Goal: Task Accomplishment & Management: Use online tool/utility

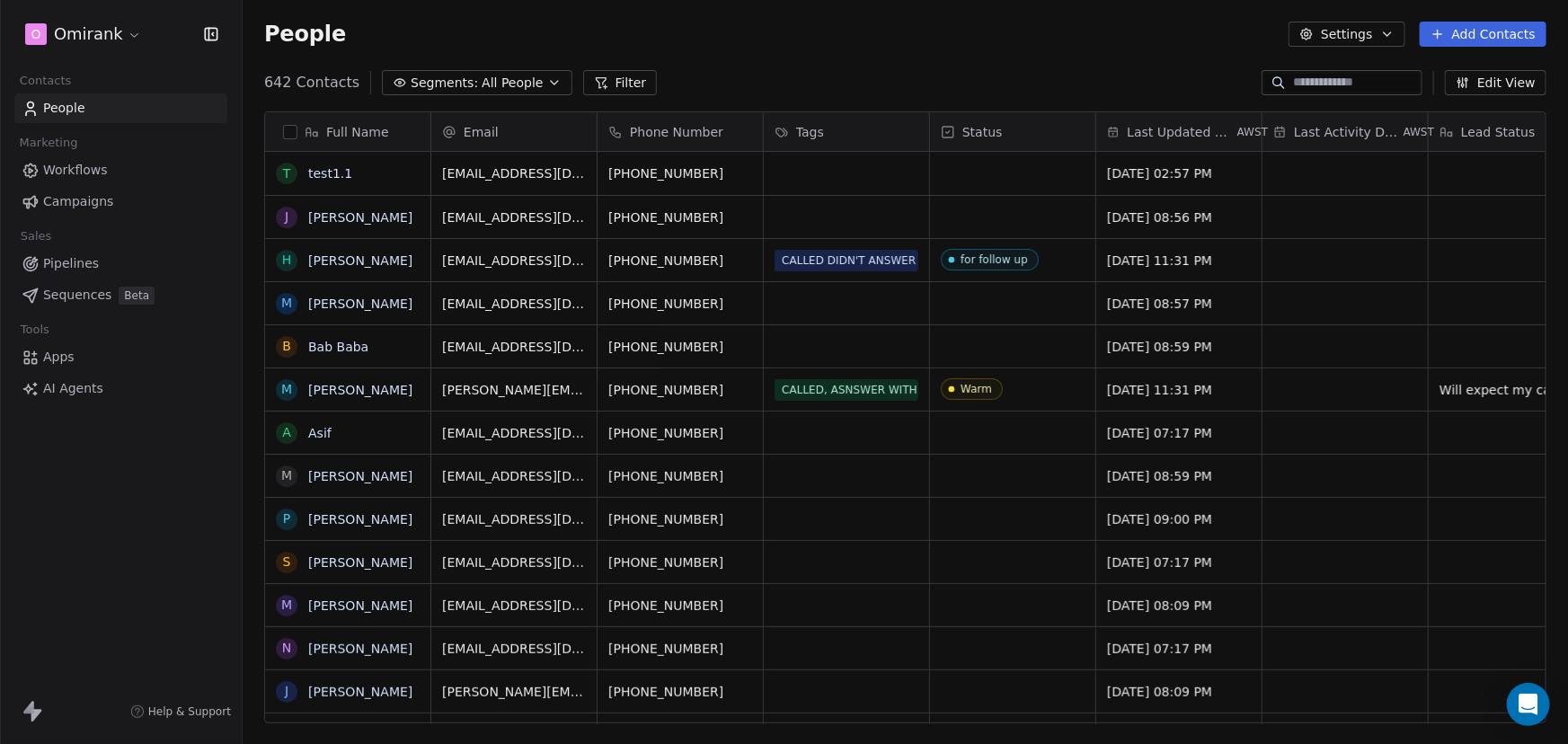
scroll to position [641, 1313]
click at [109, 21] on html "O Omirank Contacts People Marketing Workflows Campaigns Sales Pipelines Sequenc…" at bounding box center [784, 372] width 1568 height 744
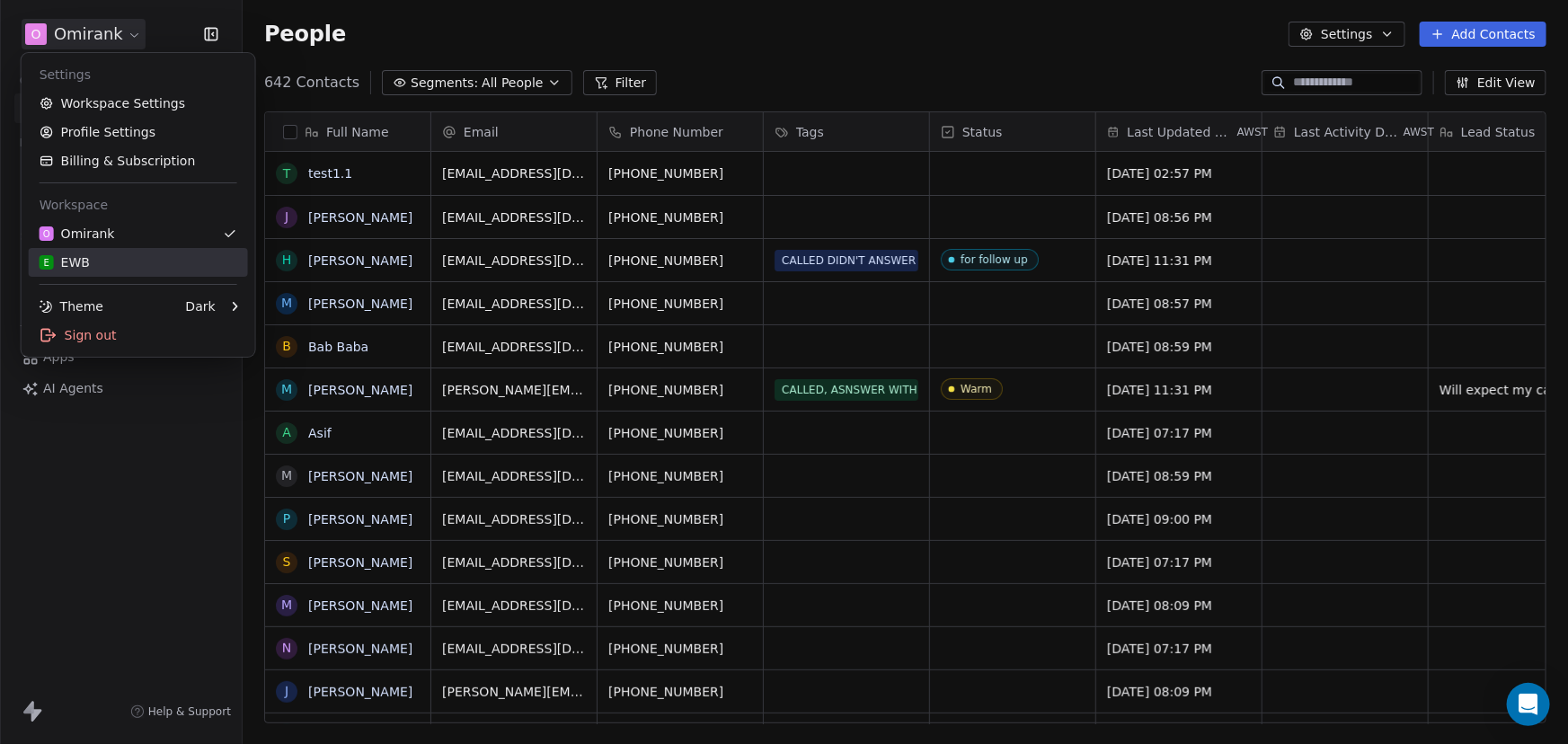
click at [90, 257] on div "E EWB" at bounding box center [139, 262] width 198 height 18
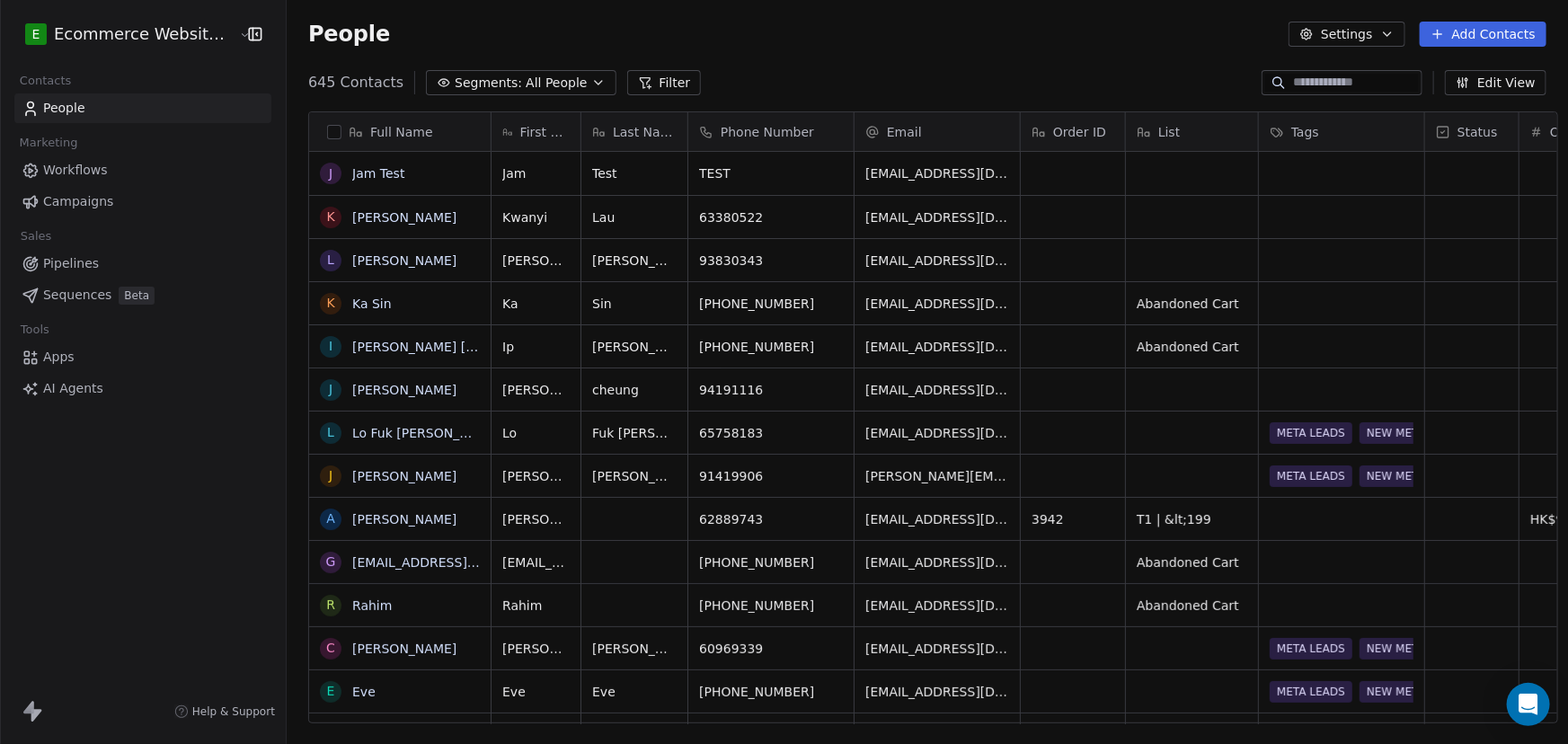
scroll to position [641, 1280]
click at [525, 89] on span "All People" at bounding box center [556, 83] width 61 height 19
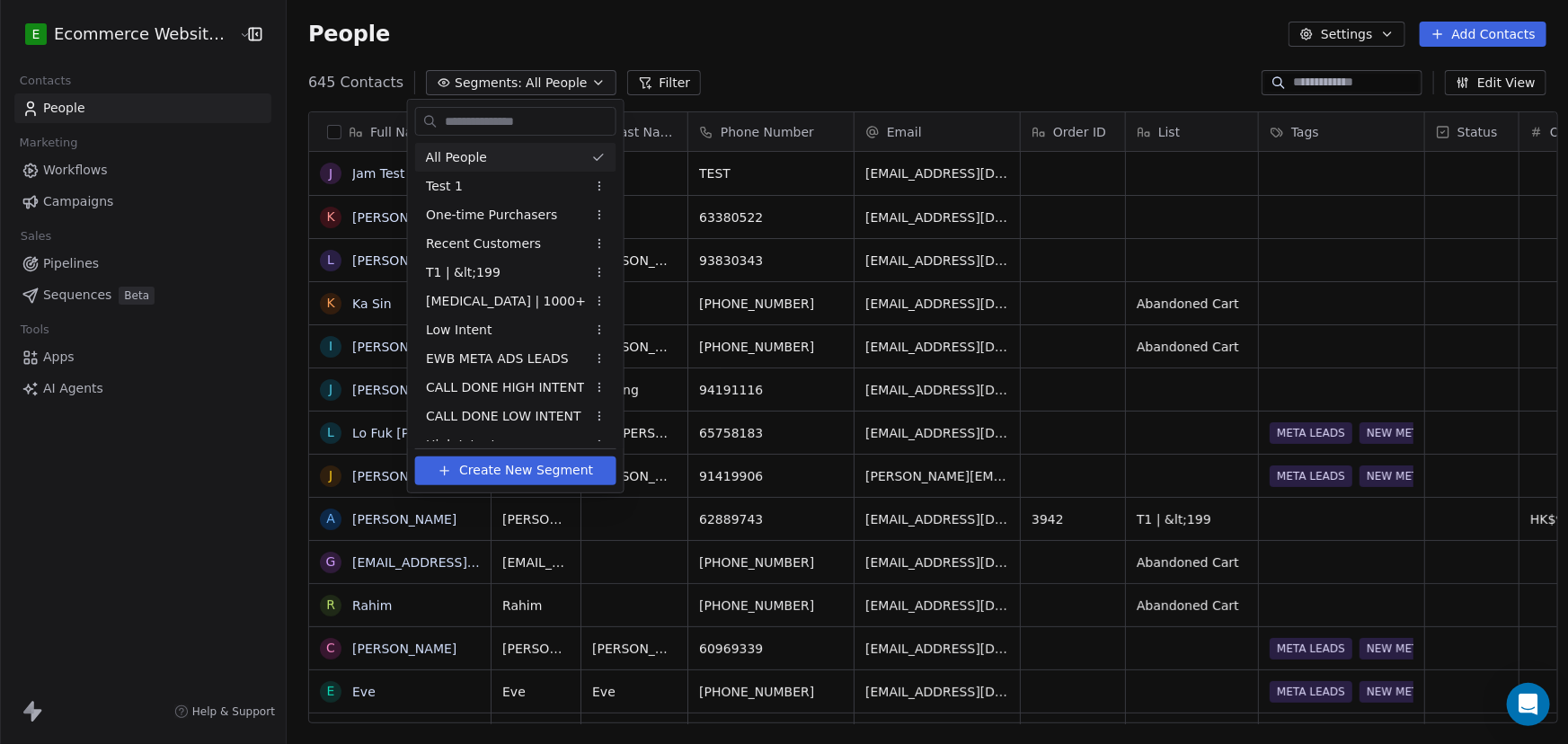
click at [626, 78] on html "E Ecommerce Website Builder Contacts People Marketing Workflows Campaigns Sales…" at bounding box center [784, 372] width 1568 height 744
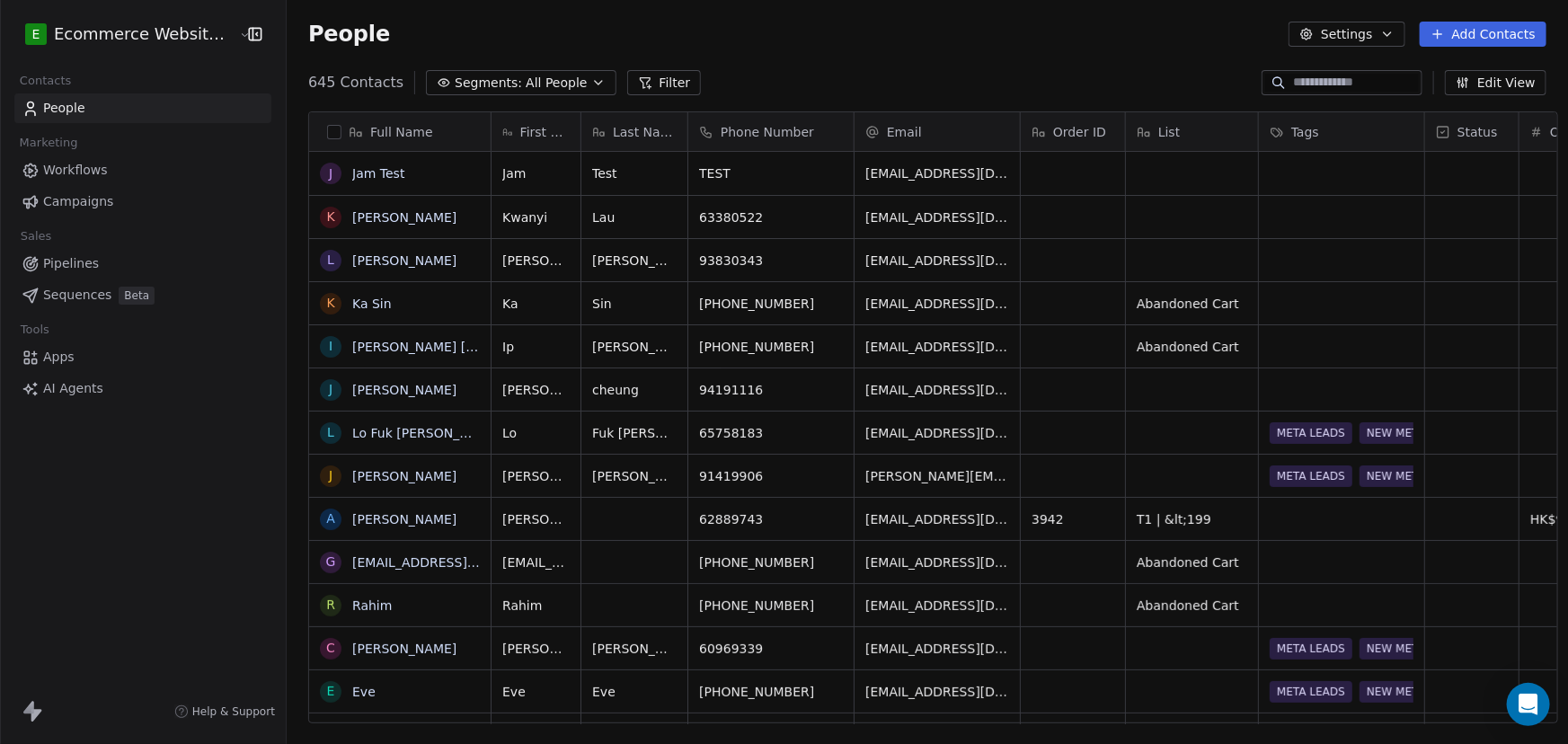
click at [629, 75] on button "Filter" at bounding box center [664, 82] width 75 height 25
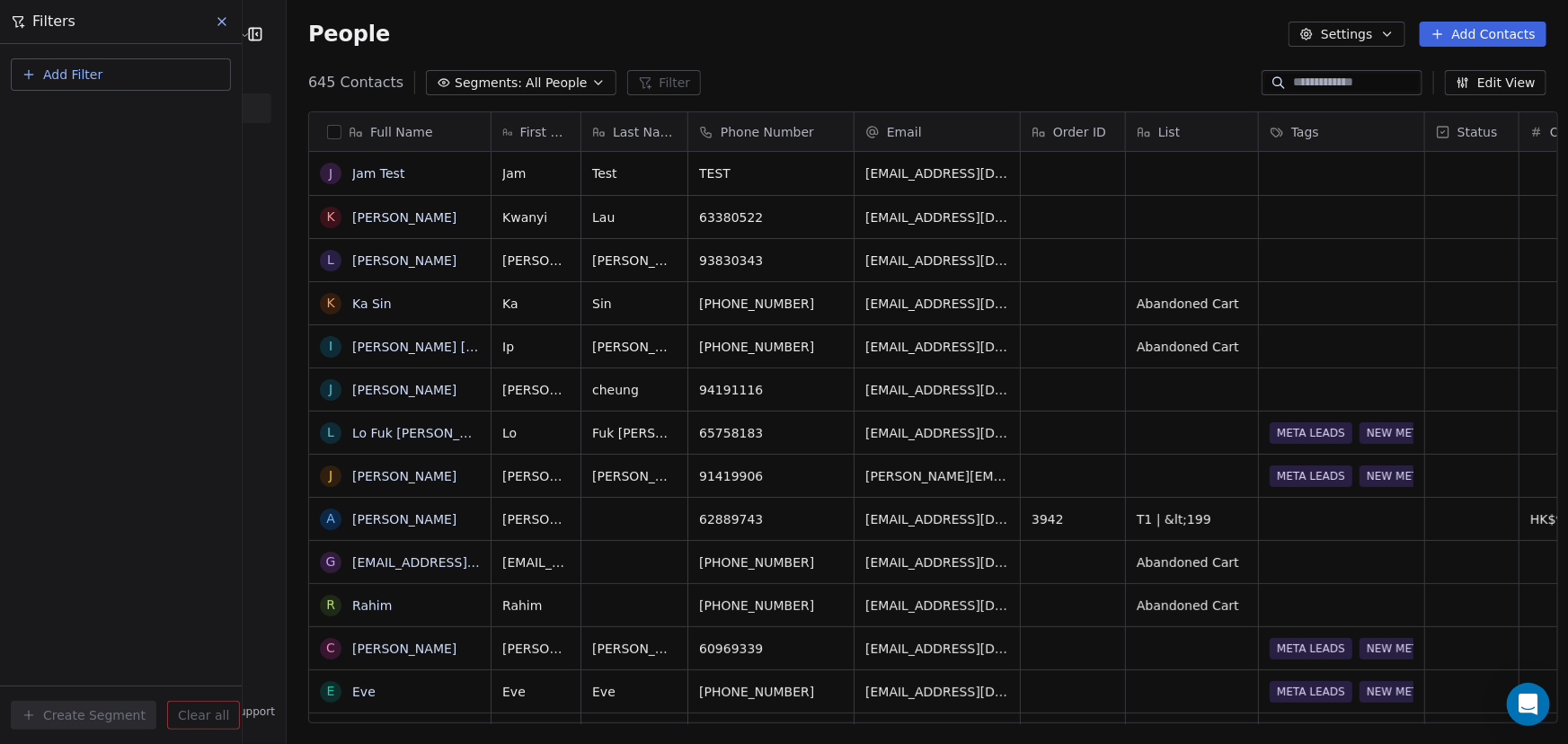
click at [127, 68] on button "Add Filter" at bounding box center [121, 74] width 220 height 32
click at [118, 115] on span "Contact properties" at bounding box center [88, 117] width 117 height 19
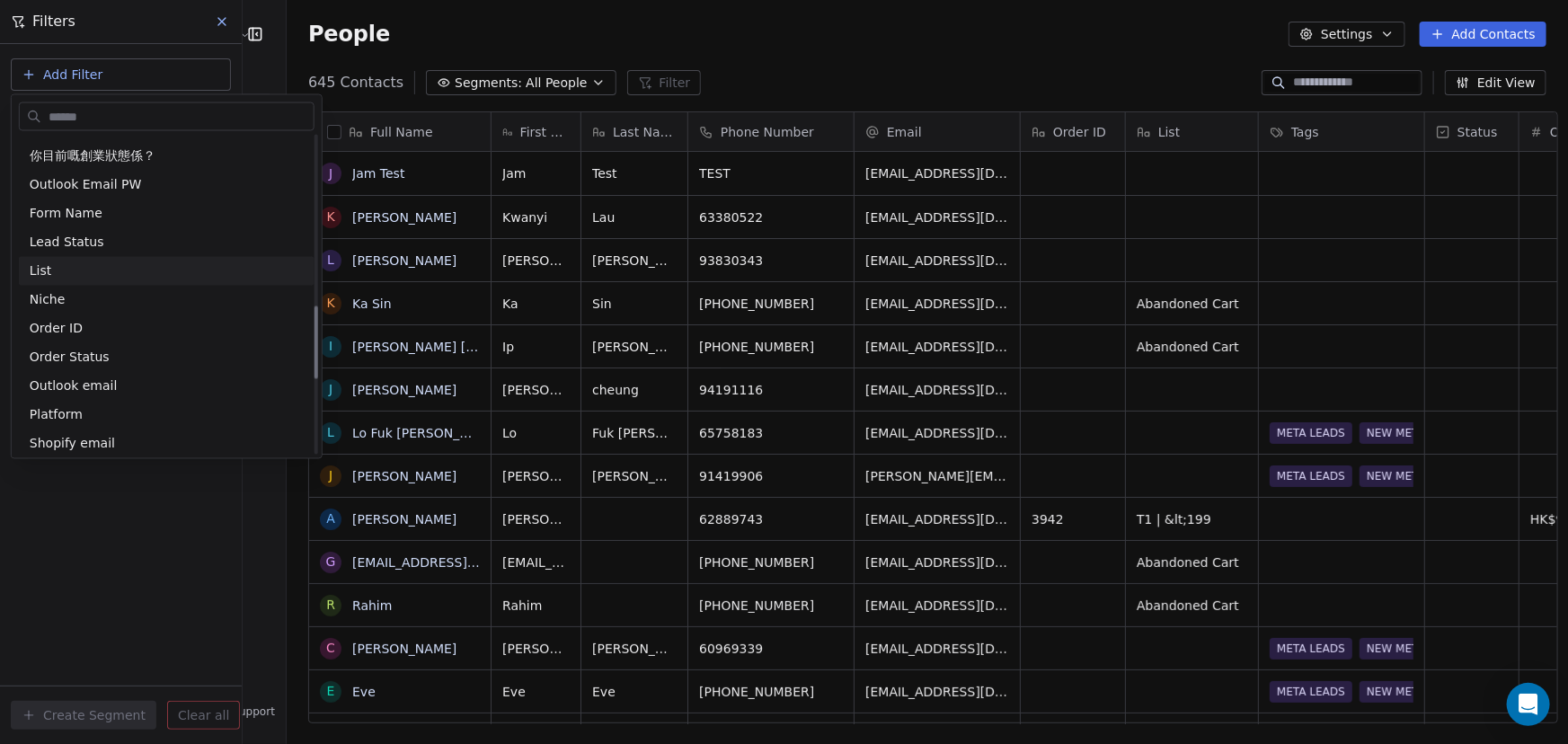
scroll to position [653, 0]
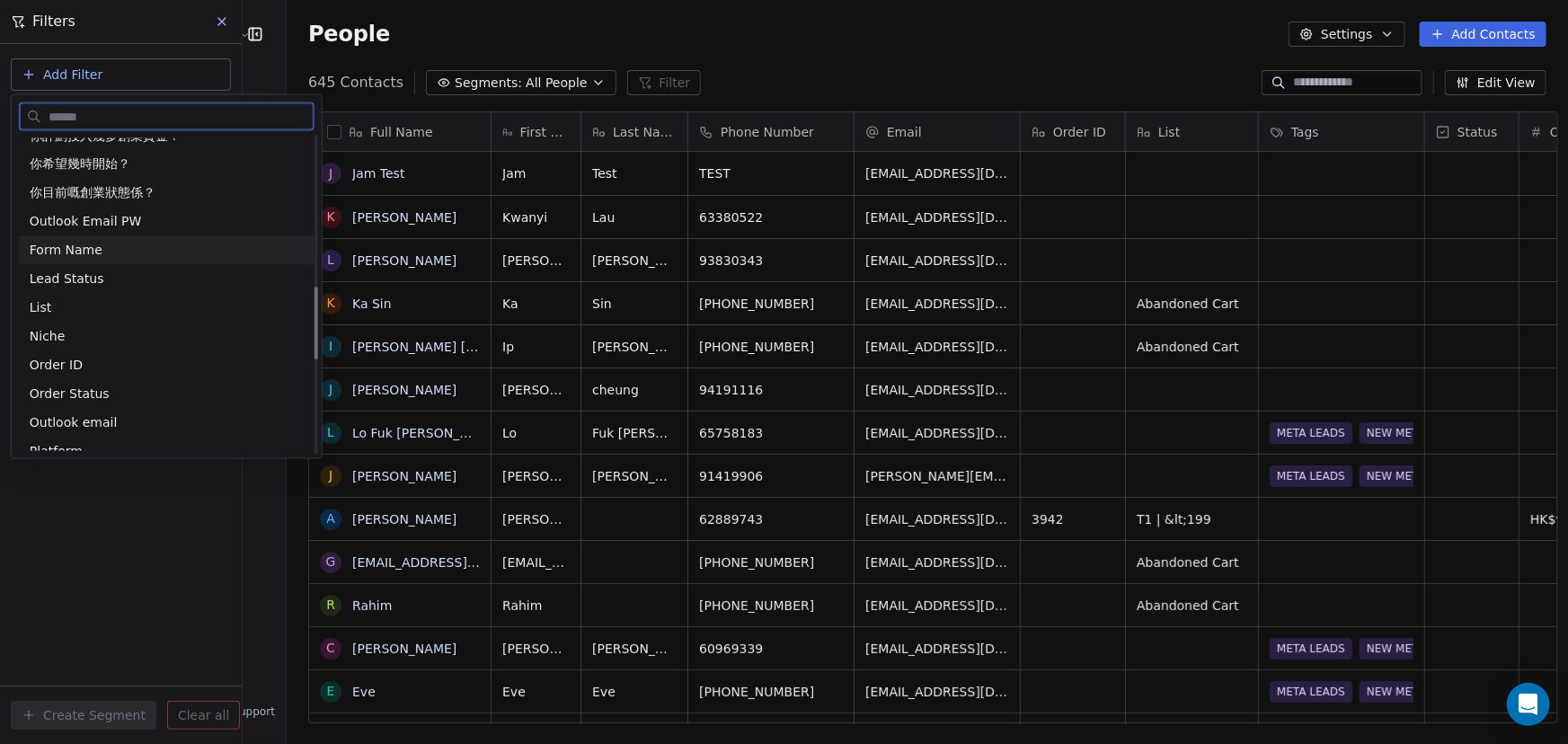
click at [108, 254] on div "Form Name" at bounding box center [167, 250] width 274 height 18
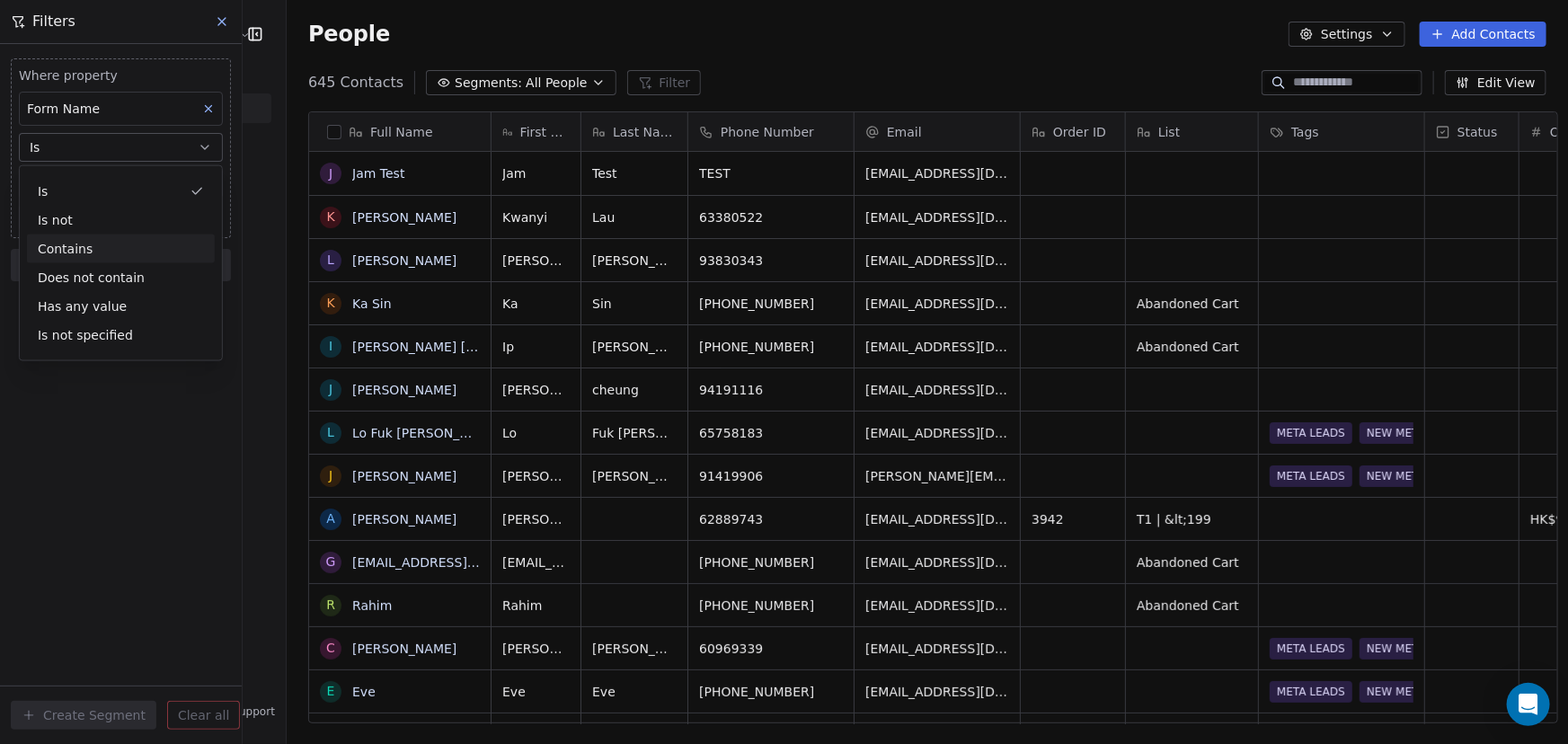
click at [109, 248] on div "Contains" at bounding box center [120, 248] width 188 height 29
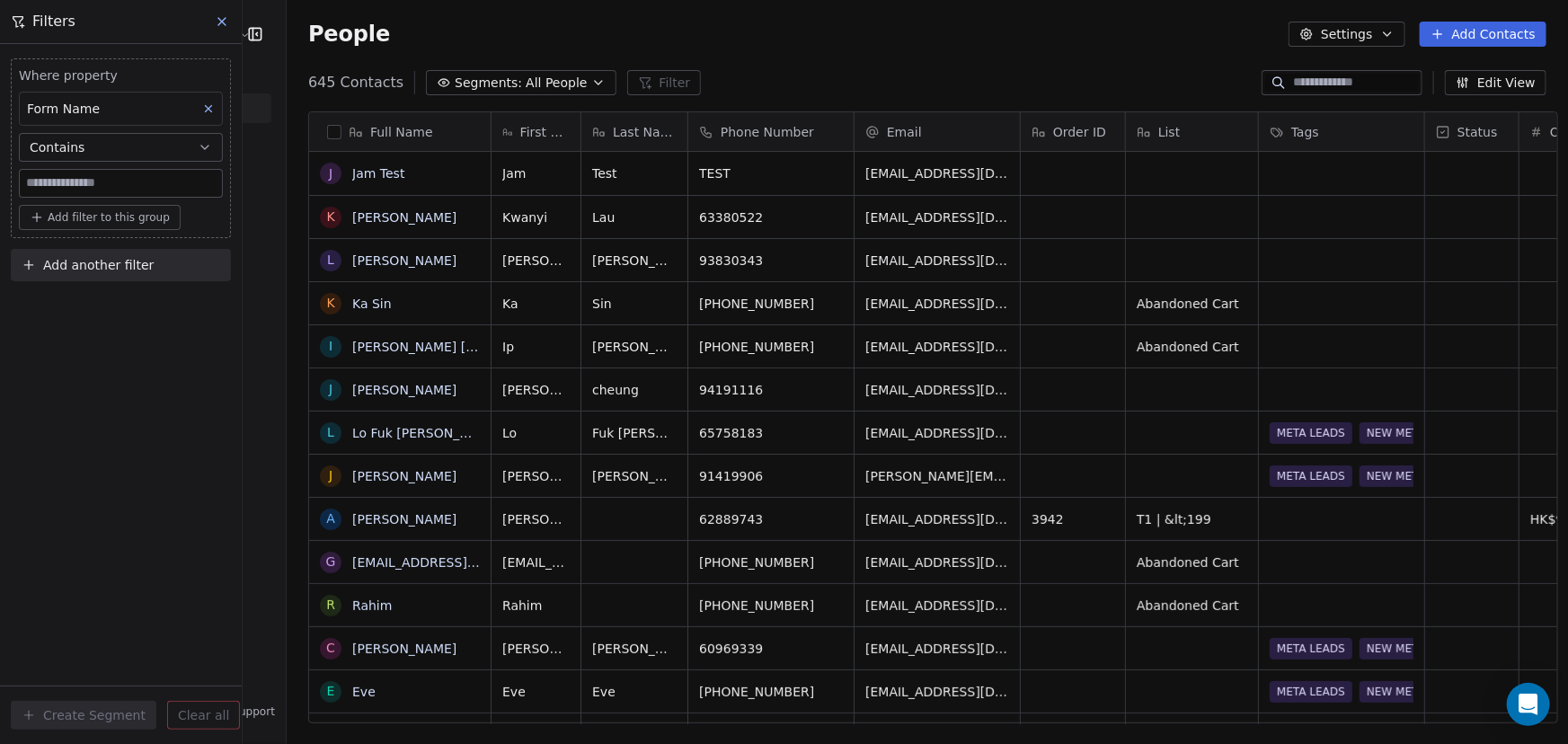
click at [111, 189] on input at bounding box center [120, 183] width 203 height 27
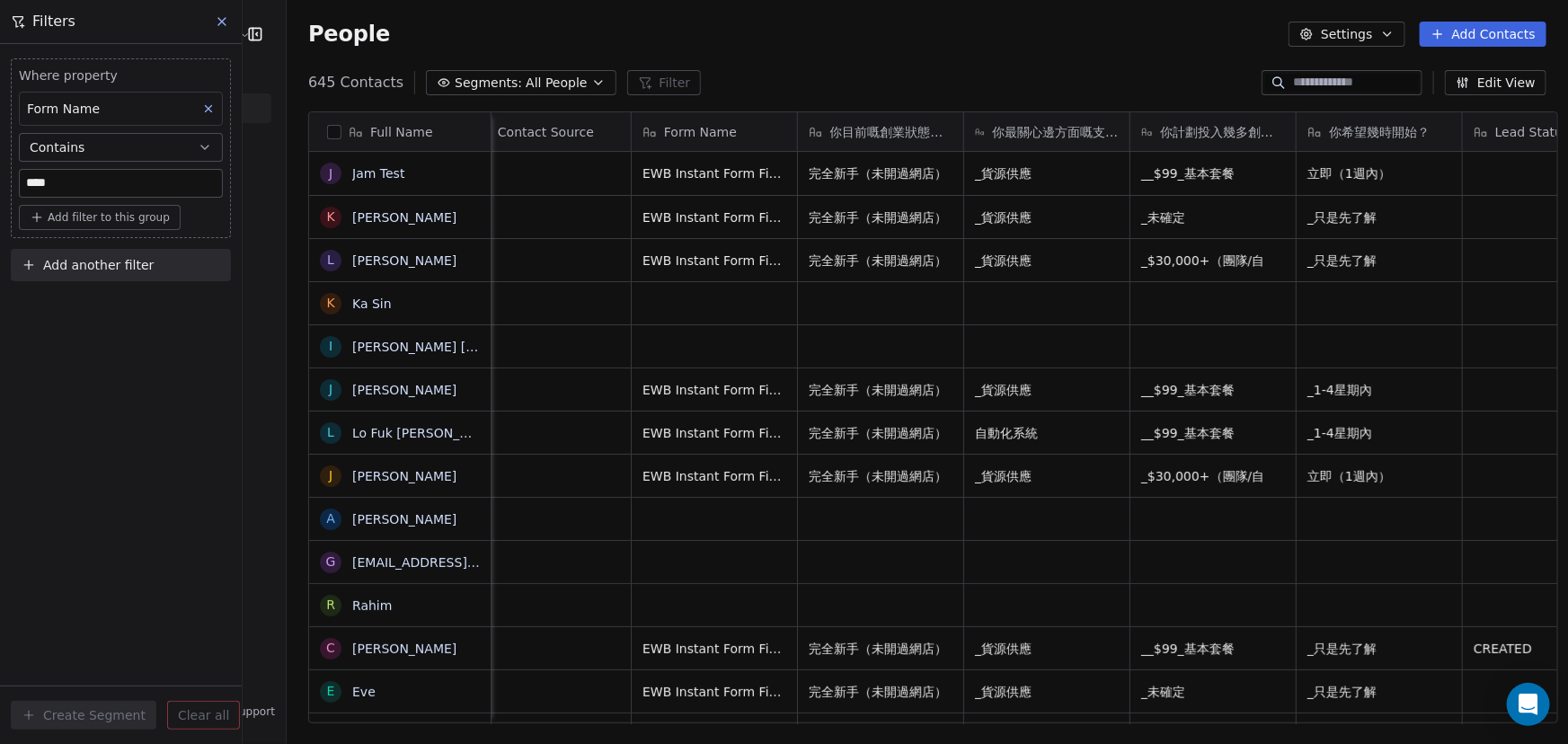
scroll to position [0, 3565]
type input "***"
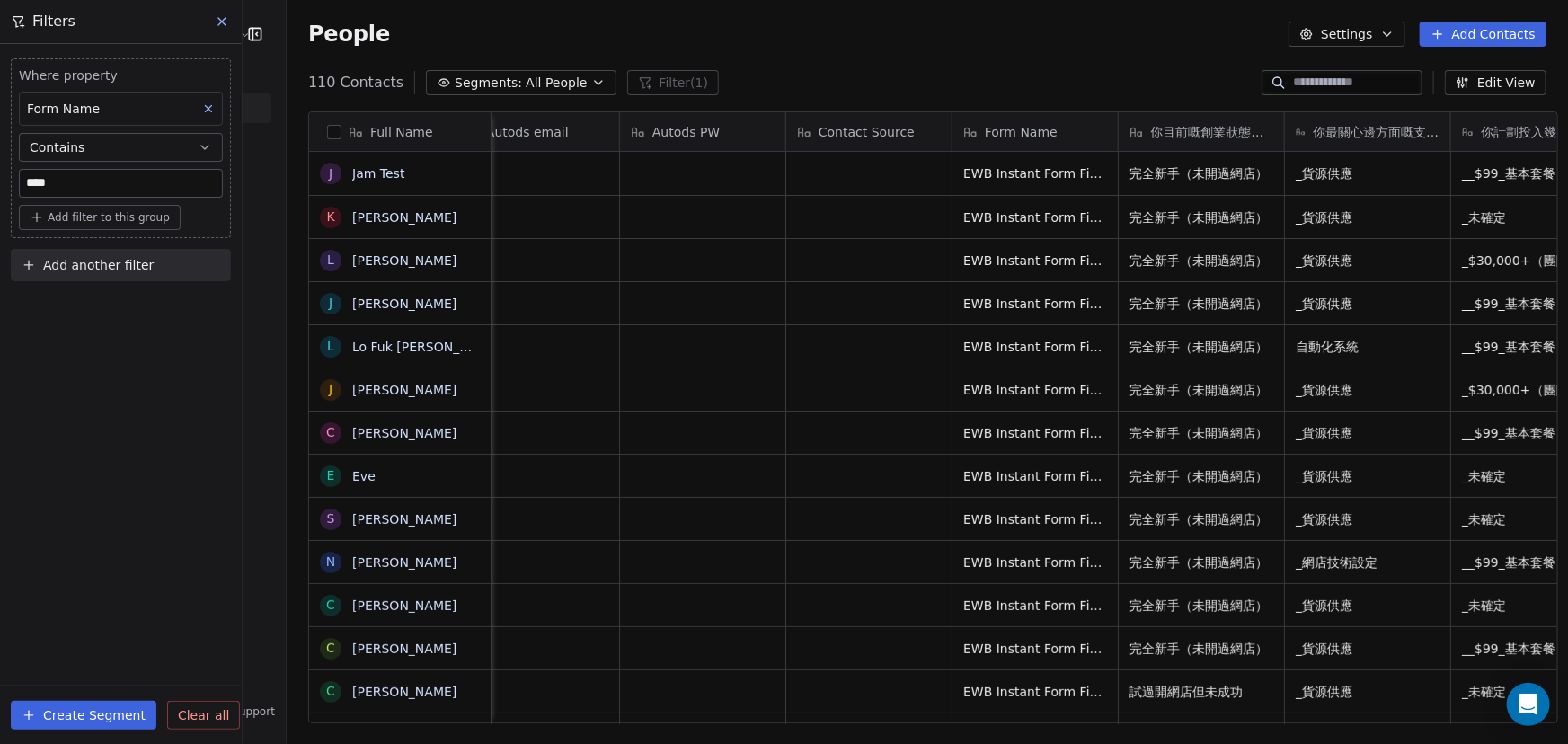
scroll to position [0, 3240]
click at [782, 169] on icon "grid" at bounding box center [1130, 171] width 15 height 15
click at [126, 179] on input "***" at bounding box center [120, 183] width 203 height 27
paste input "**********"
type input "**********"
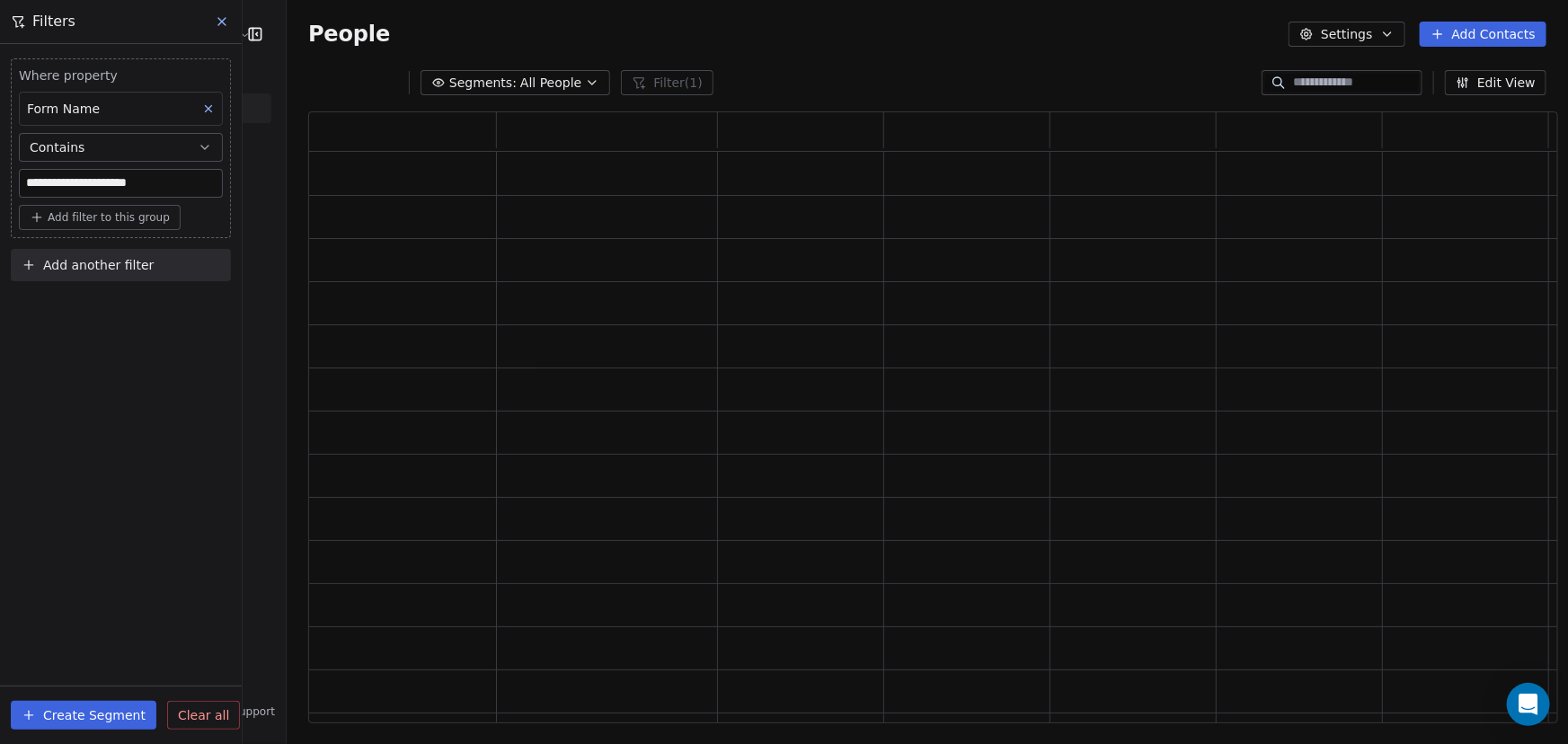
drag, startPoint x: 101, startPoint y: 159, endPoint x: 130, endPoint y: 210, distance: 58.7
click at [119, 205] on div "**********" at bounding box center [121, 148] width 220 height 180
drag, startPoint x: 135, startPoint y: 362, endPoint x: 158, endPoint y: 539, distance: 178.5
click at [140, 372] on div "**********" at bounding box center [120, 394] width 241 height 701
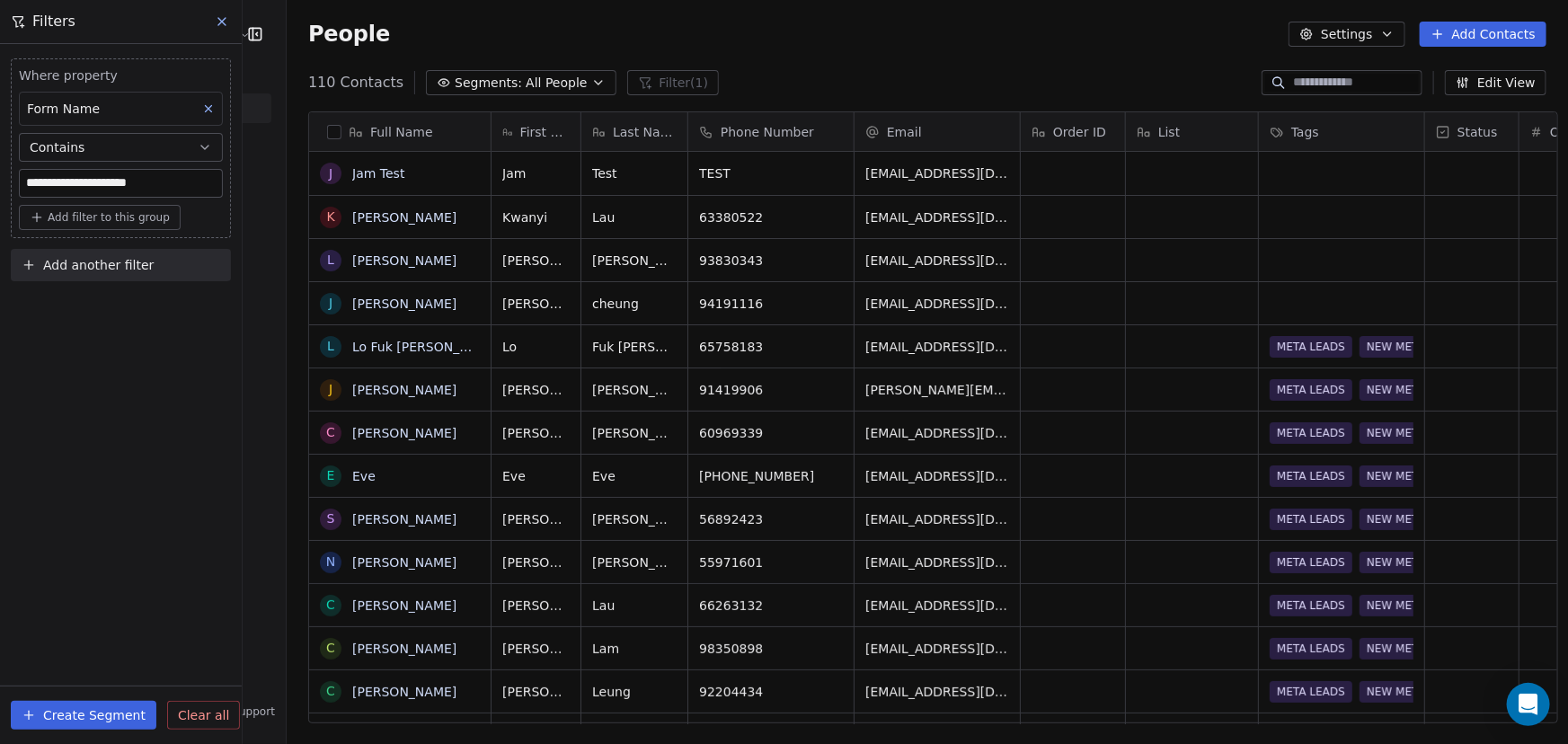
scroll to position [641, 1280]
click at [327, 130] on button "button" at bounding box center [334, 132] width 15 height 15
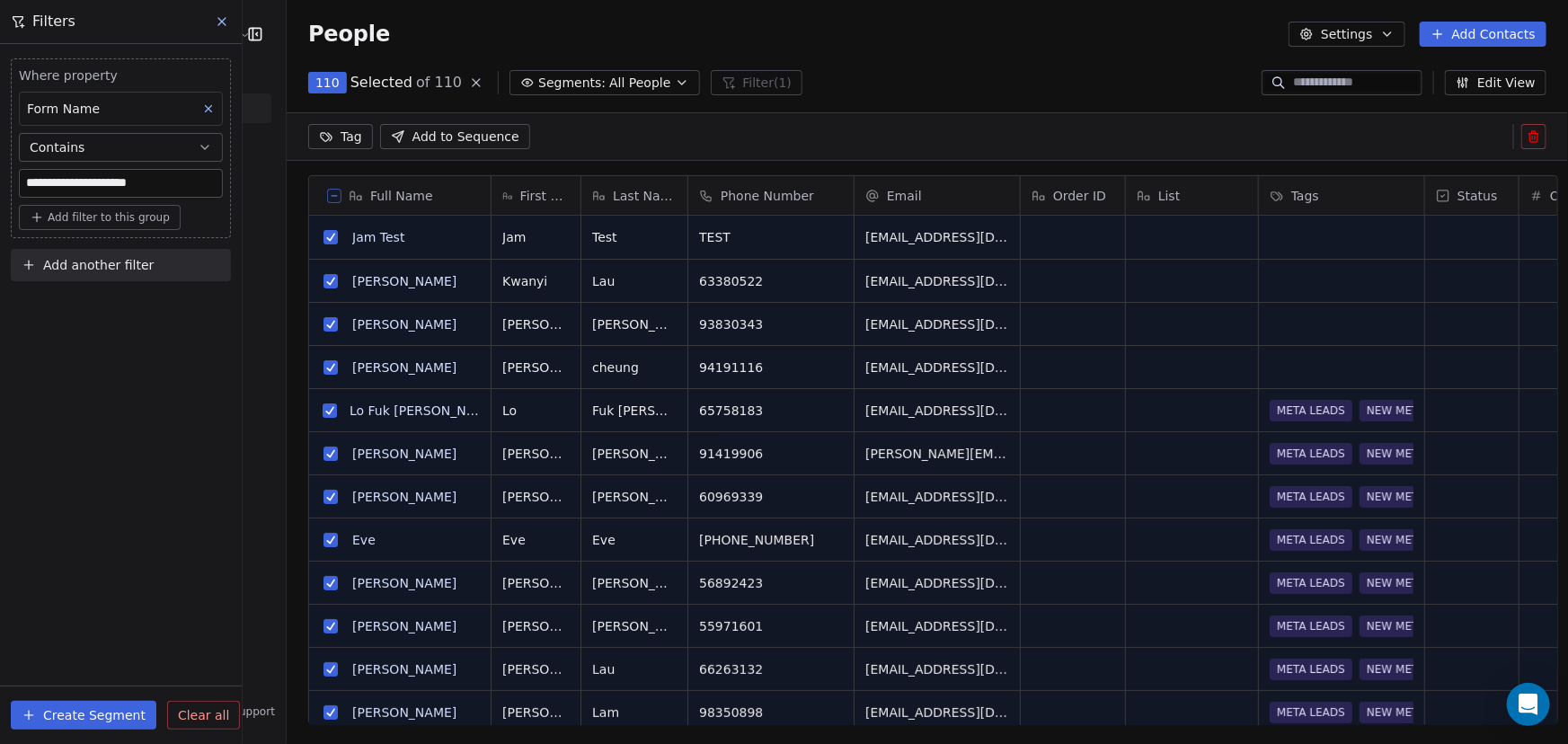
scroll to position [578, 1280]
click at [226, 21] on icon at bounding box center [222, 22] width 15 height 15
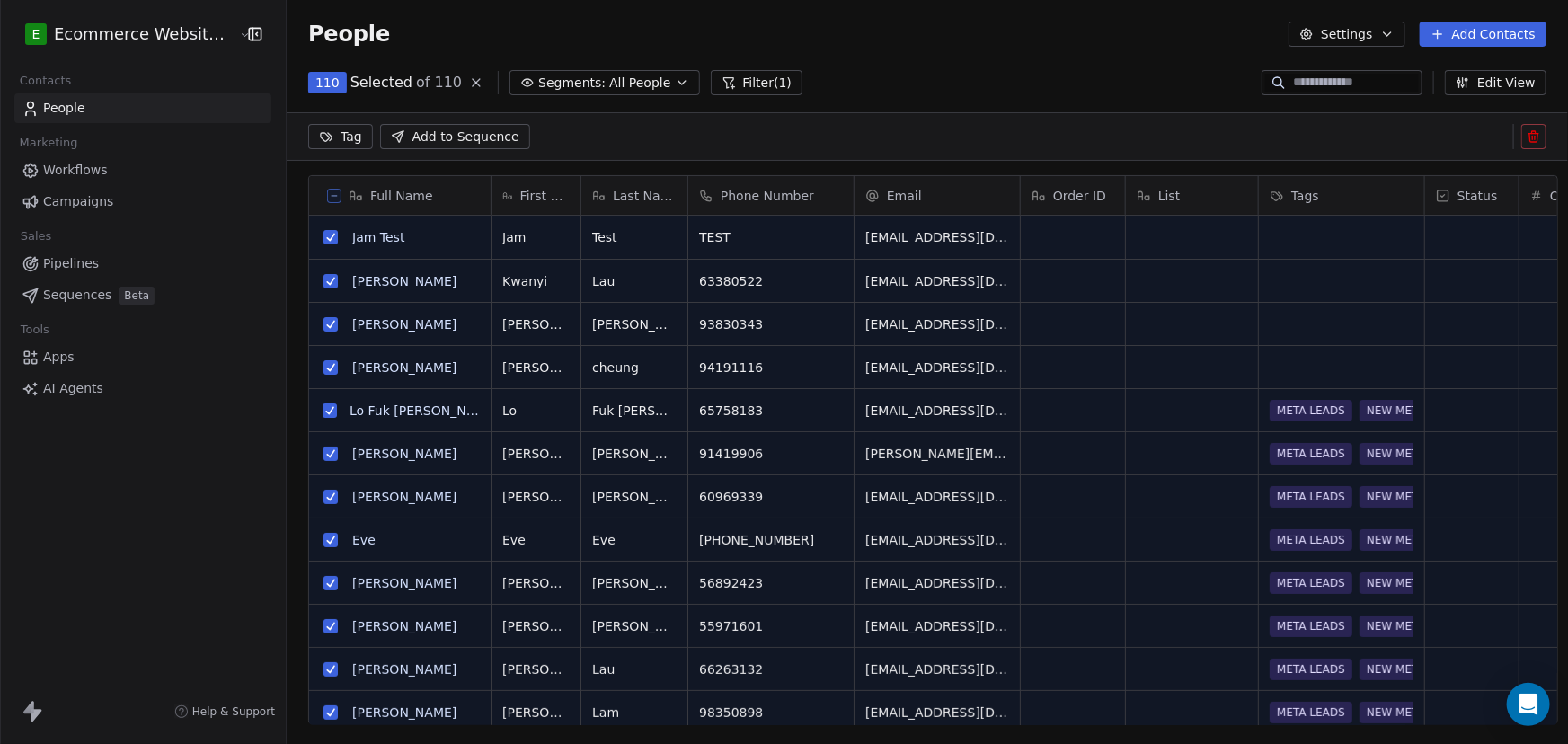
click at [85, 260] on span "Pipelines" at bounding box center [71, 264] width 56 height 19
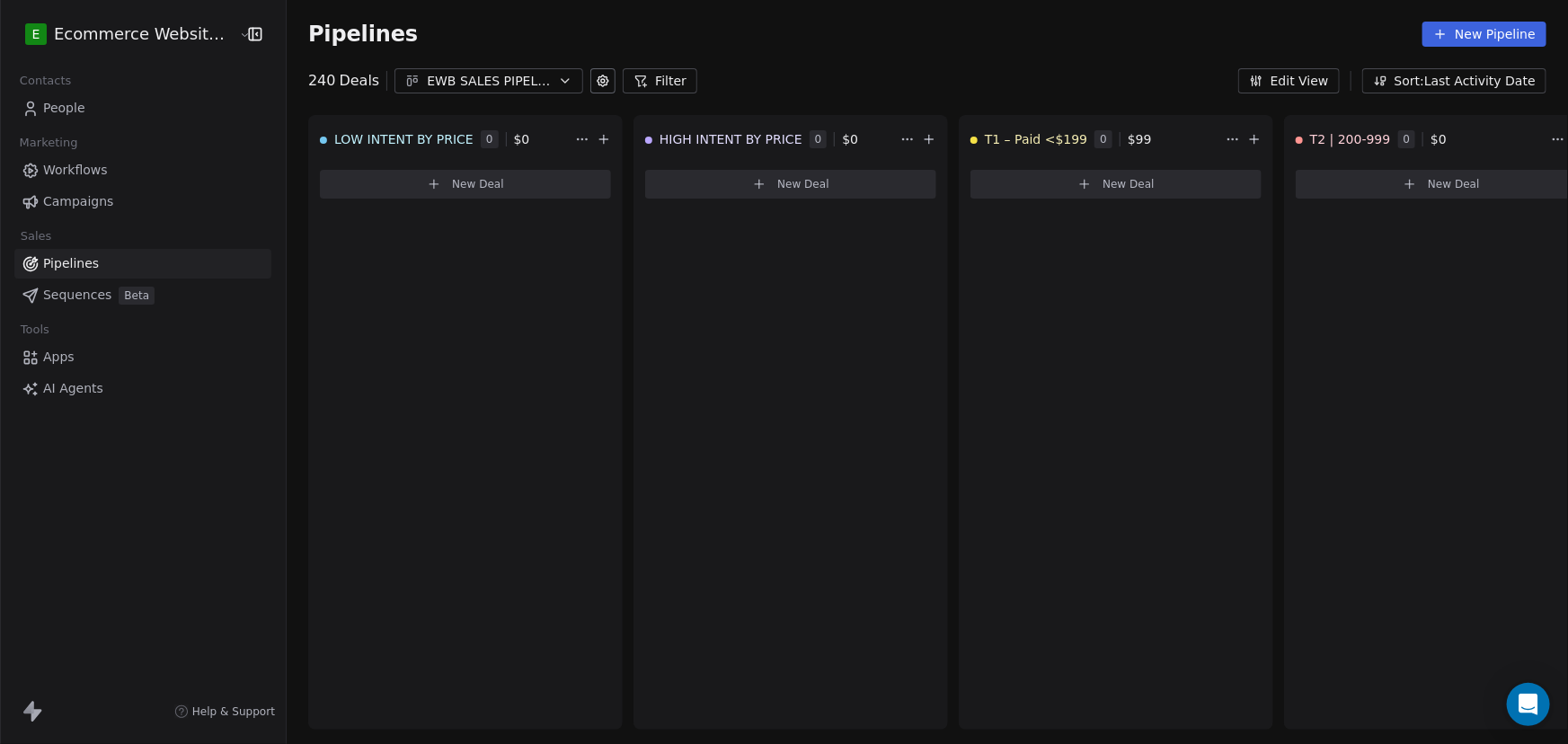
click at [444, 85] on div "EWB SALES PIPELINE 2025" at bounding box center [488, 81] width 124 height 19
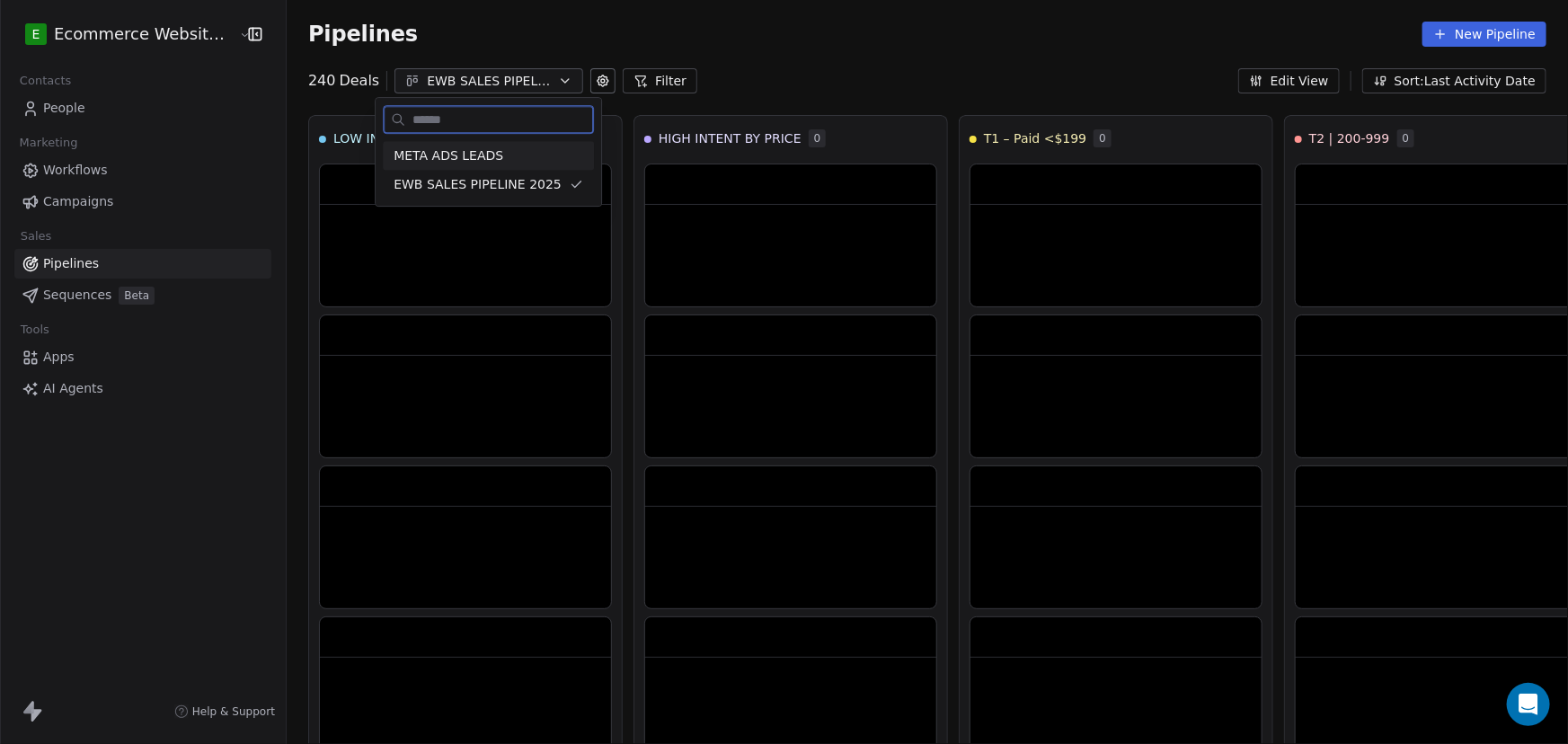
click at [473, 155] on span "META ADS LEADS" at bounding box center [448, 155] width 109 height 19
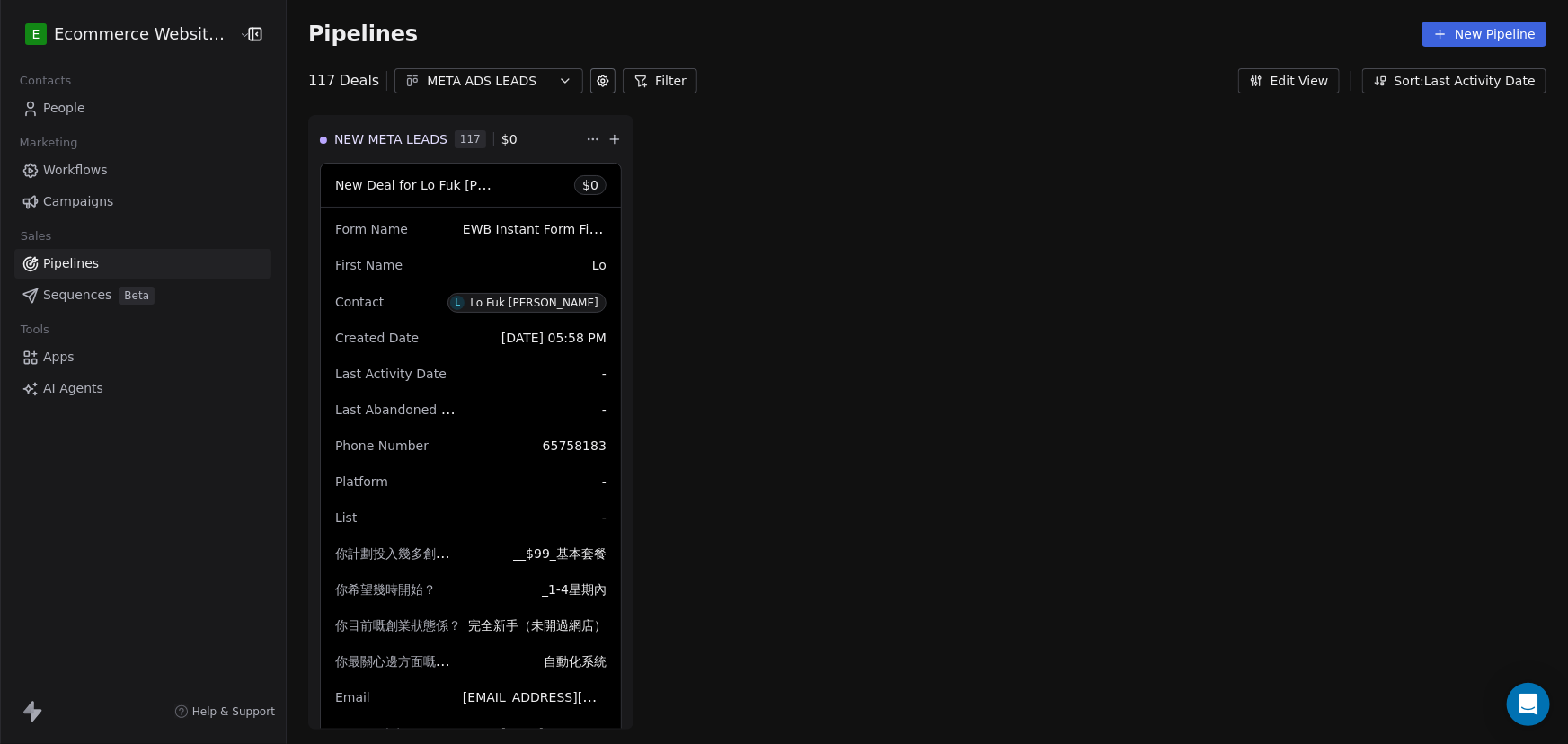
click at [94, 110] on link "People" at bounding box center [143, 108] width 257 height 30
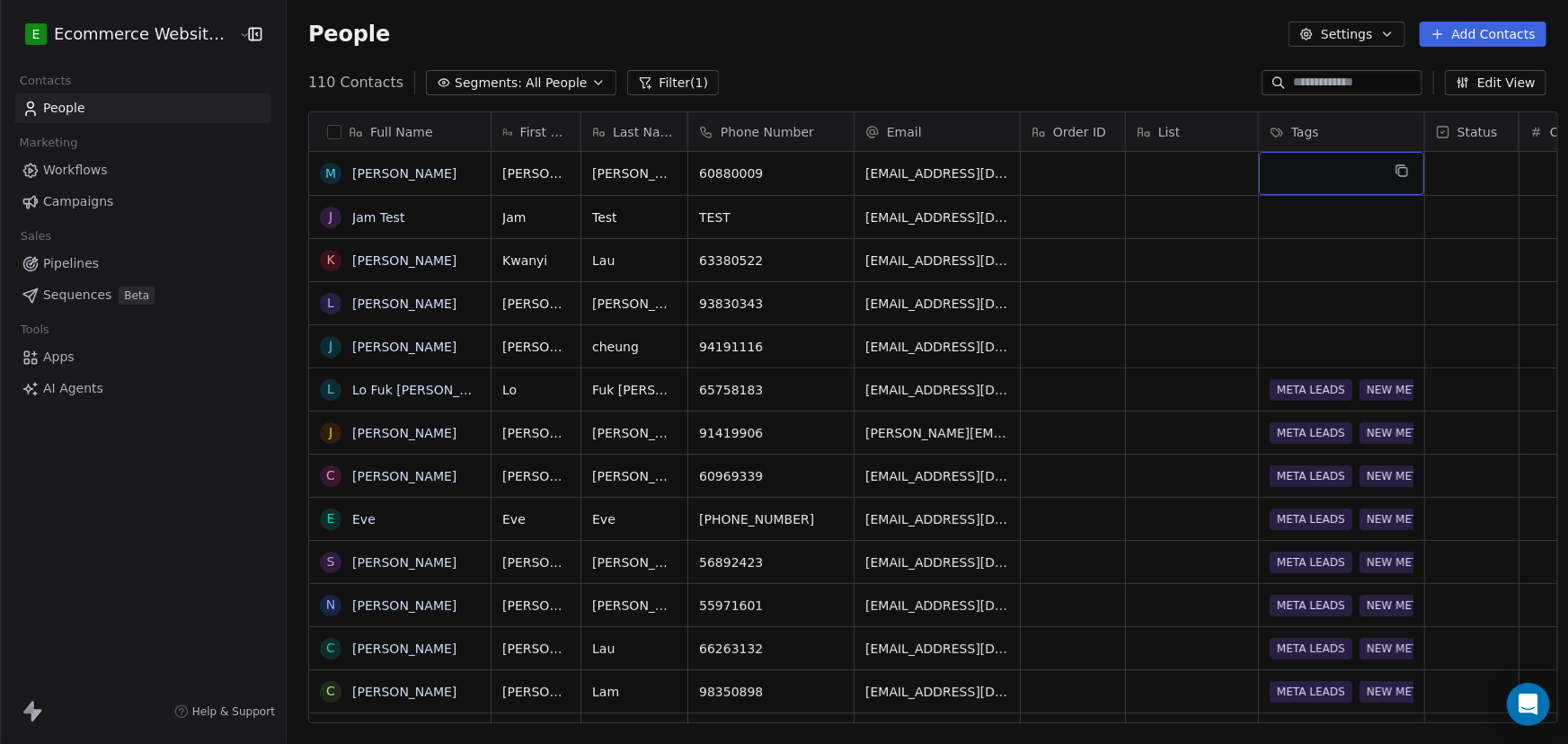
click at [782, 167] on div "grid" at bounding box center [1341, 173] width 166 height 43
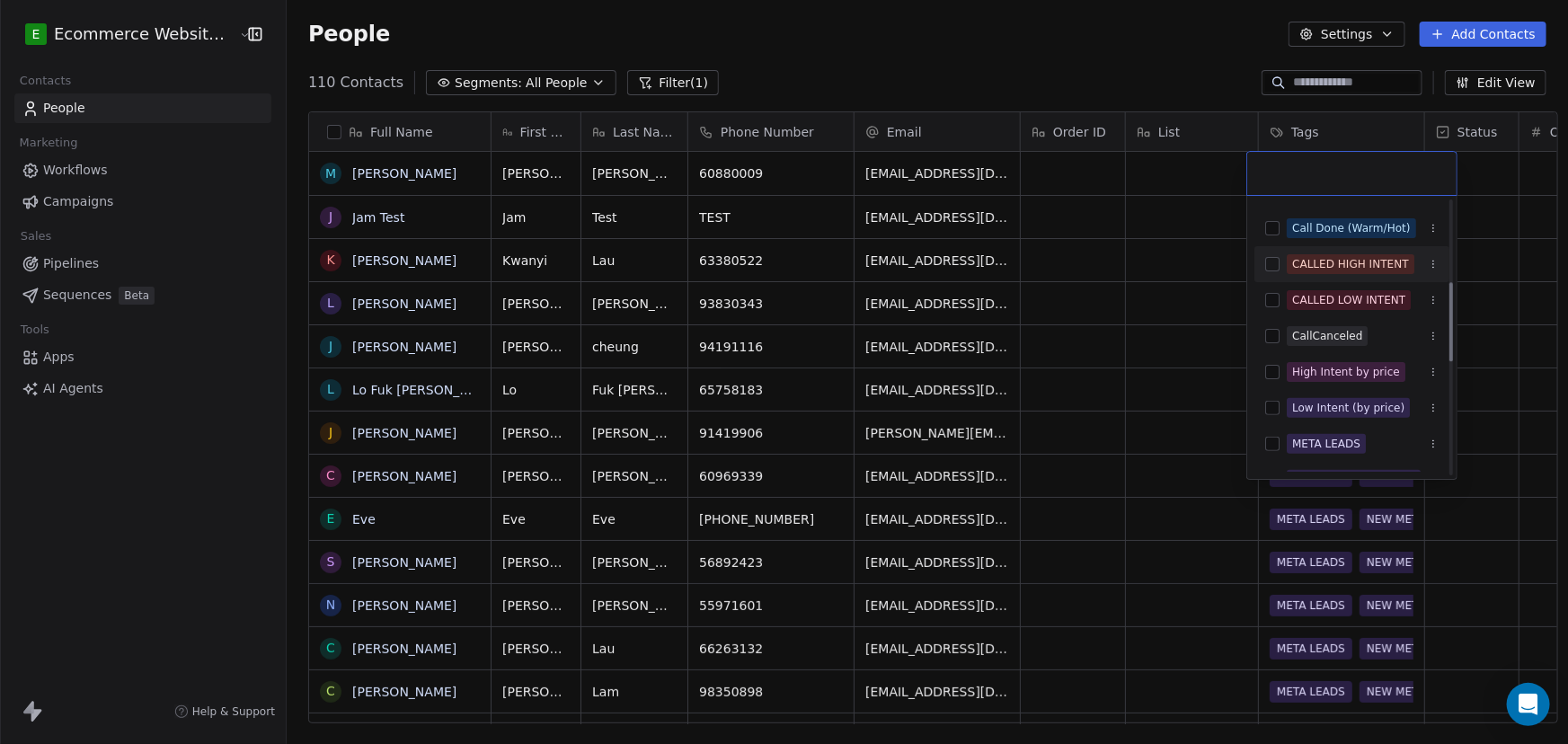
scroll to position [327, 0]
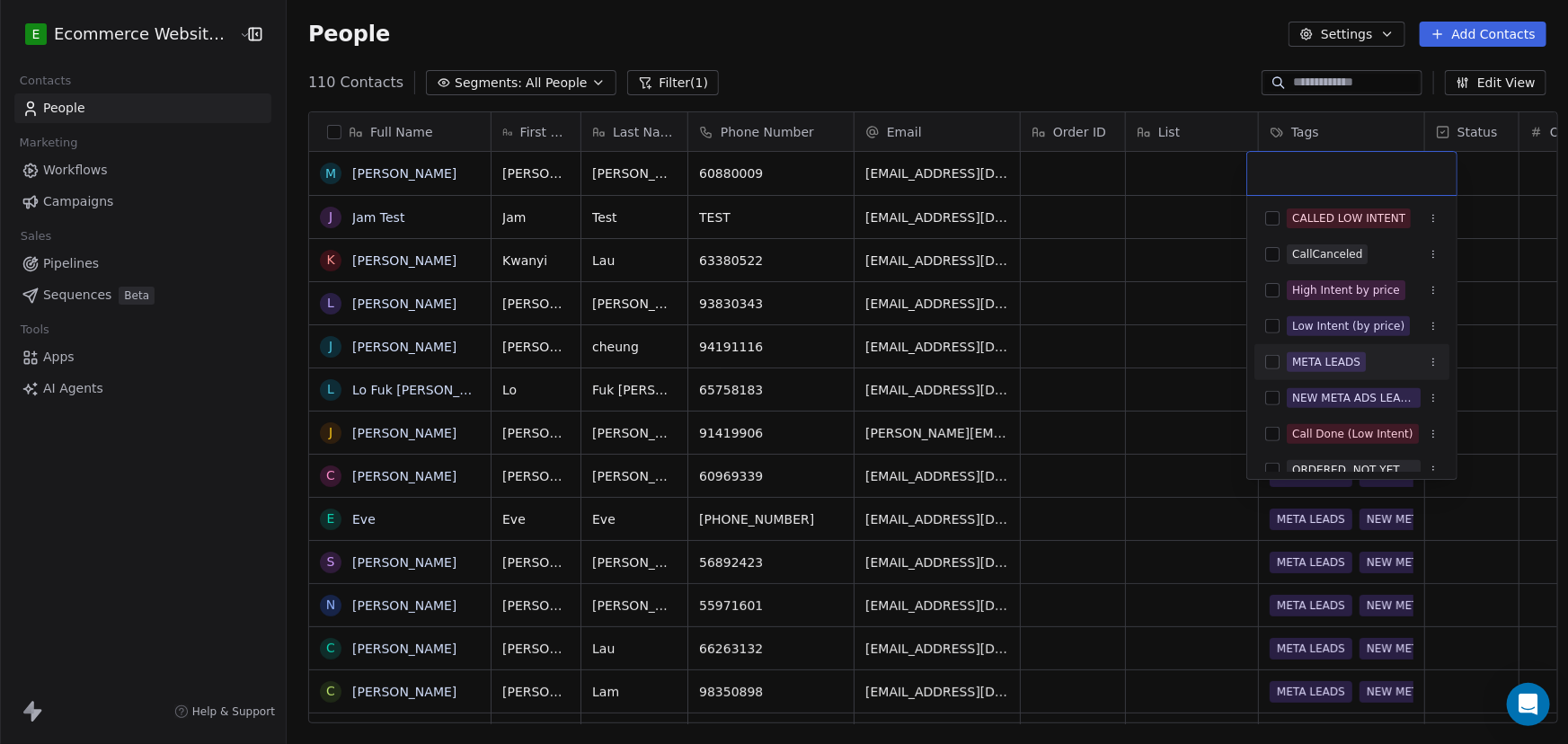
click at [782, 358] on button "Suggestions" at bounding box center [1272, 363] width 15 height 15
click at [782, 391] on button "Suggestions" at bounding box center [1272, 398] width 15 height 15
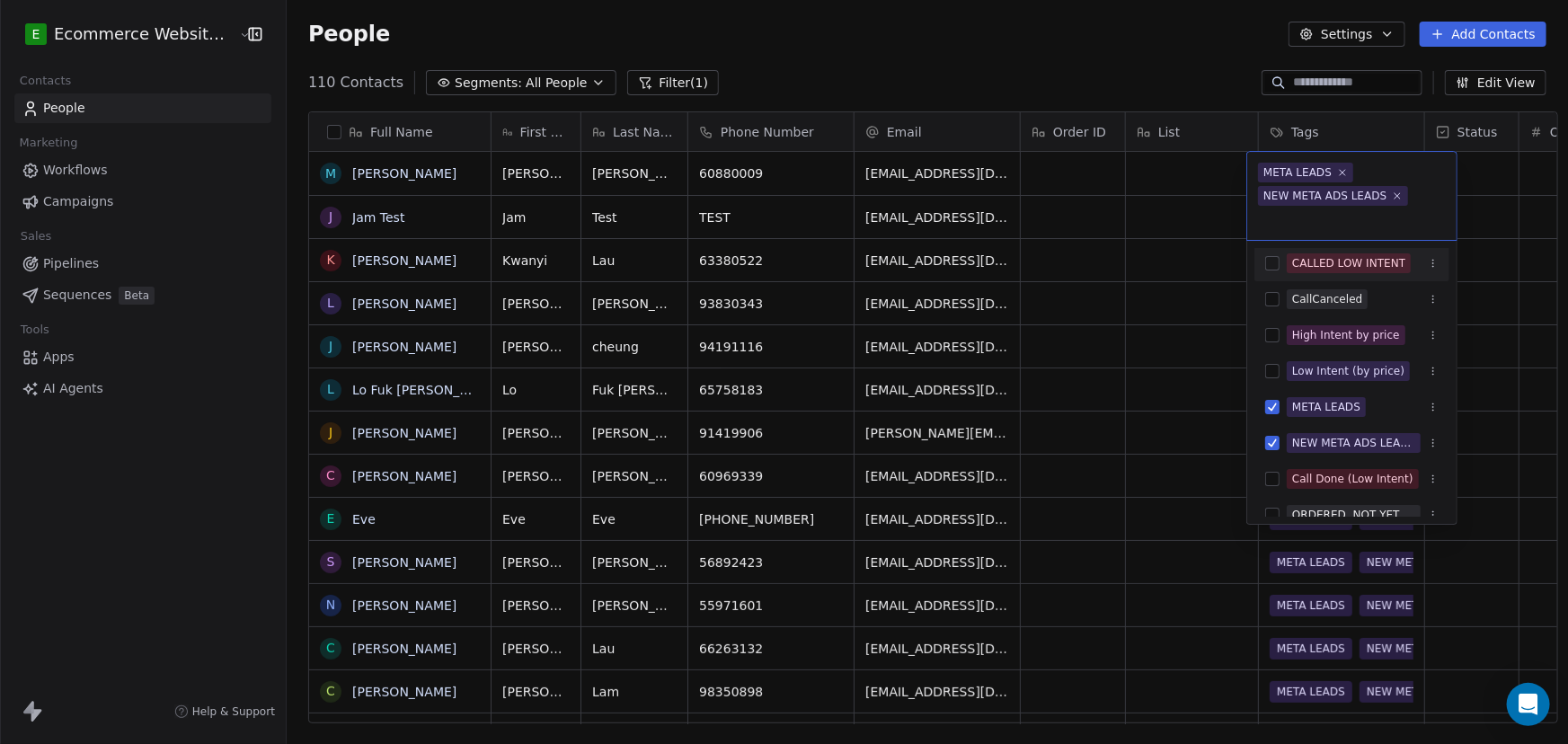
click at [782, 53] on html "E Ecommerce Website Builder Contacts People Marketing Workflows Campaigns Sales…" at bounding box center [784, 372] width 1568 height 744
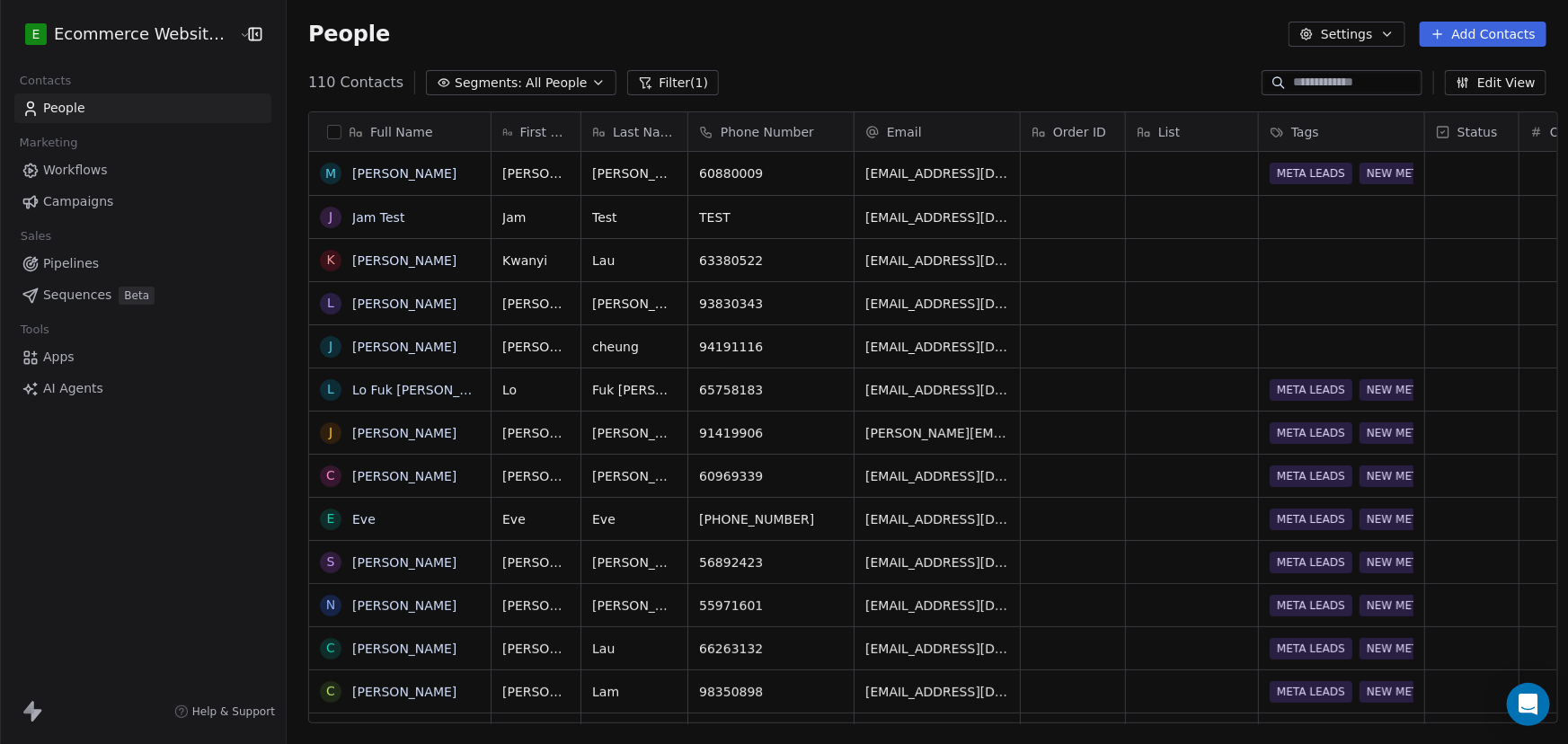
click at [78, 265] on span "Pipelines" at bounding box center [71, 264] width 56 height 19
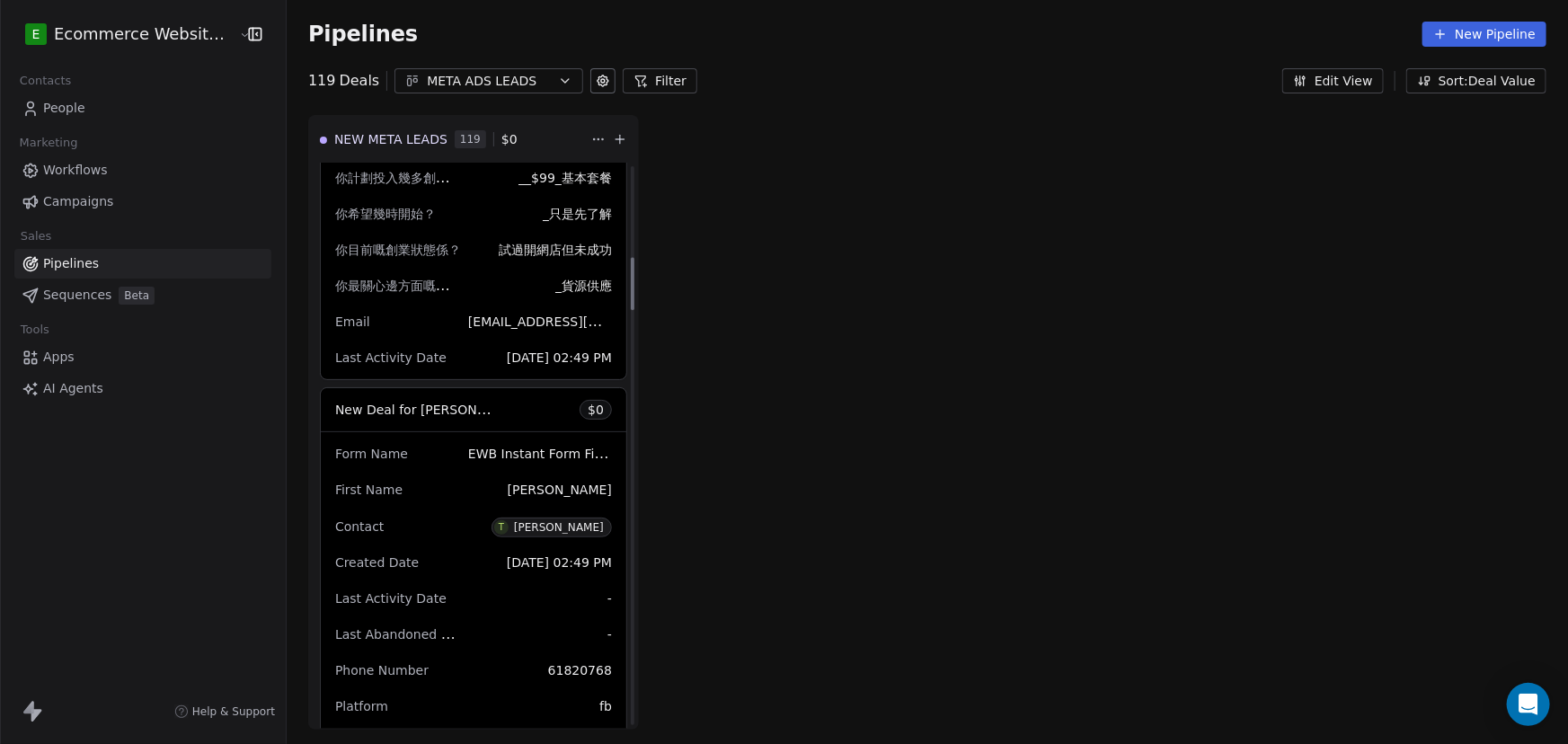
scroll to position [980, 0]
click at [1451, 74] on button "Sort: Deal Value" at bounding box center [1475, 81] width 140 height 25
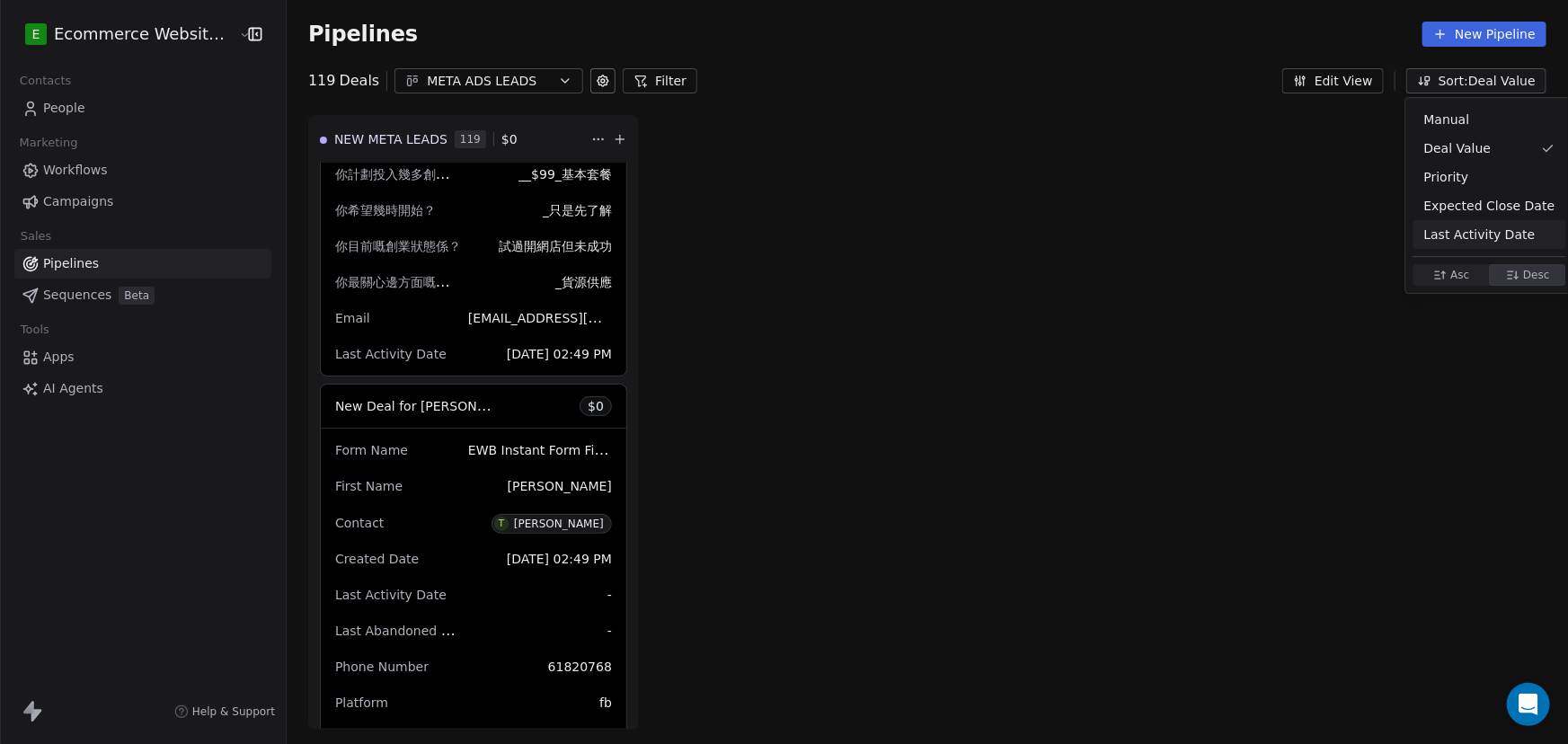
click at [1464, 268] on span "Asc Asc" at bounding box center [1451, 275] width 77 height 21
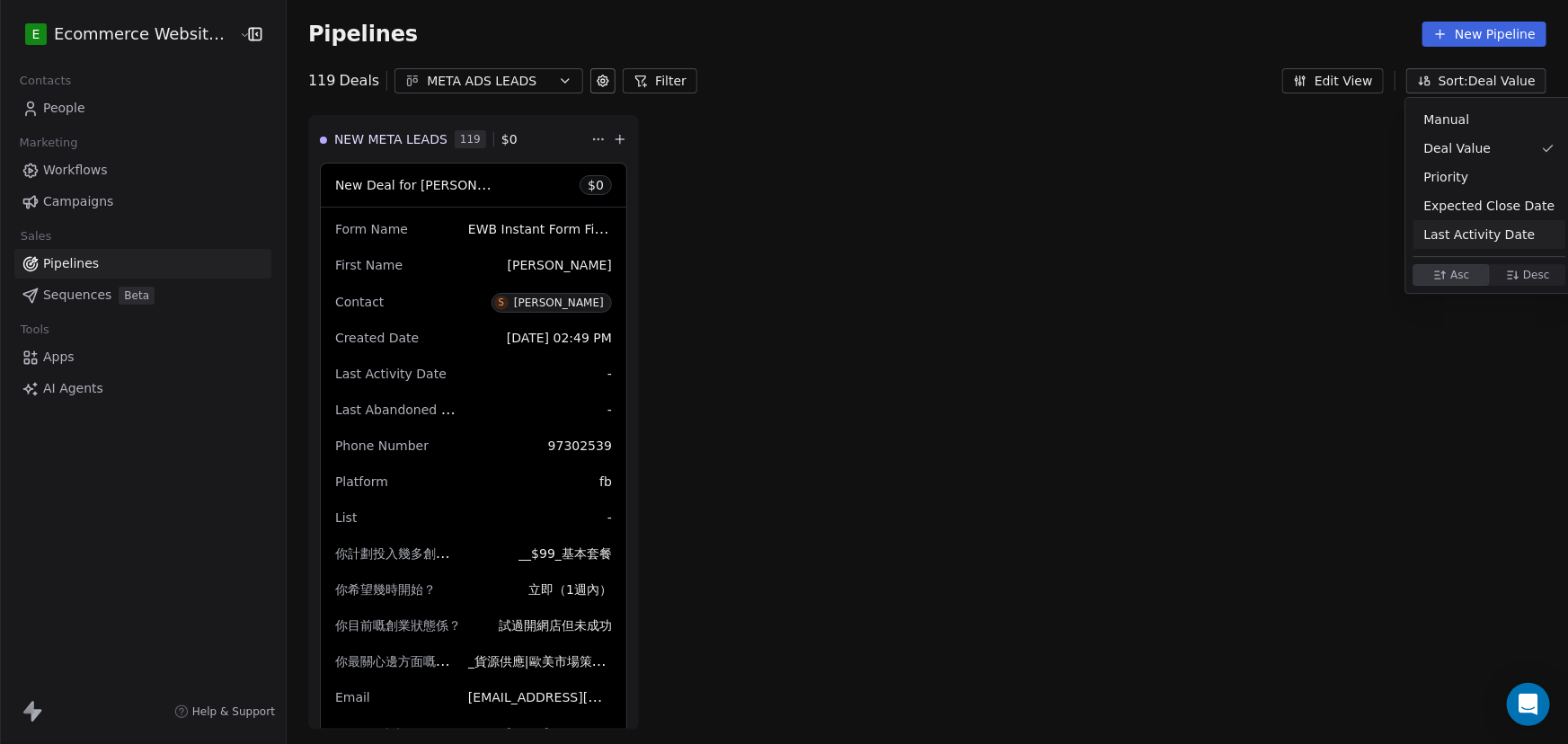
click at [1529, 274] on span "Desc" at bounding box center [1536, 275] width 27 height 15
click at [83, 105] on html "E Ecommerce Website Builder Contacts People Marketing Workflows Campaigns Sales…" at bounding box center [784, 372] width 1568 height 744
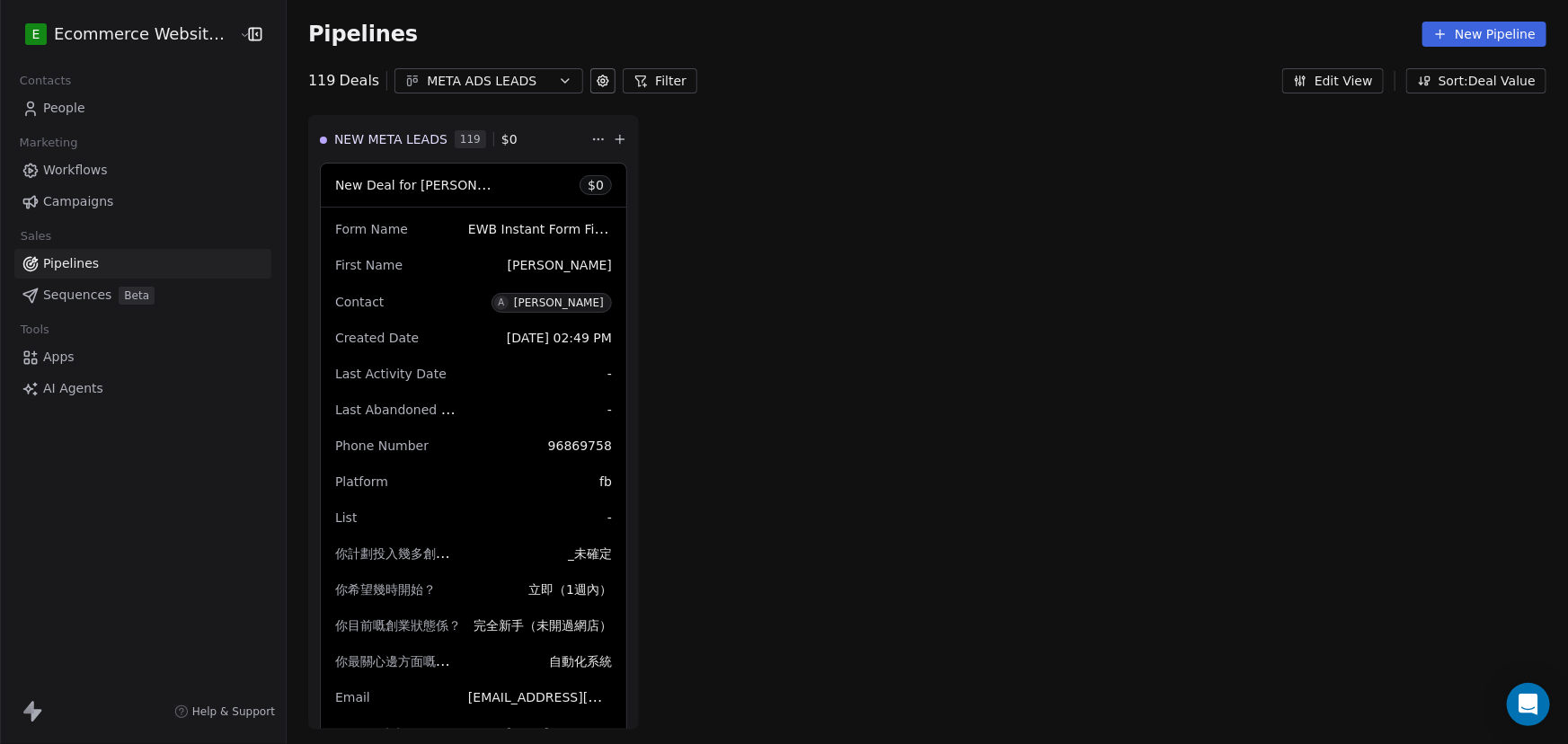
click at [81, 103] on span "People" at bounding box center [65, 108] width 43 height 19
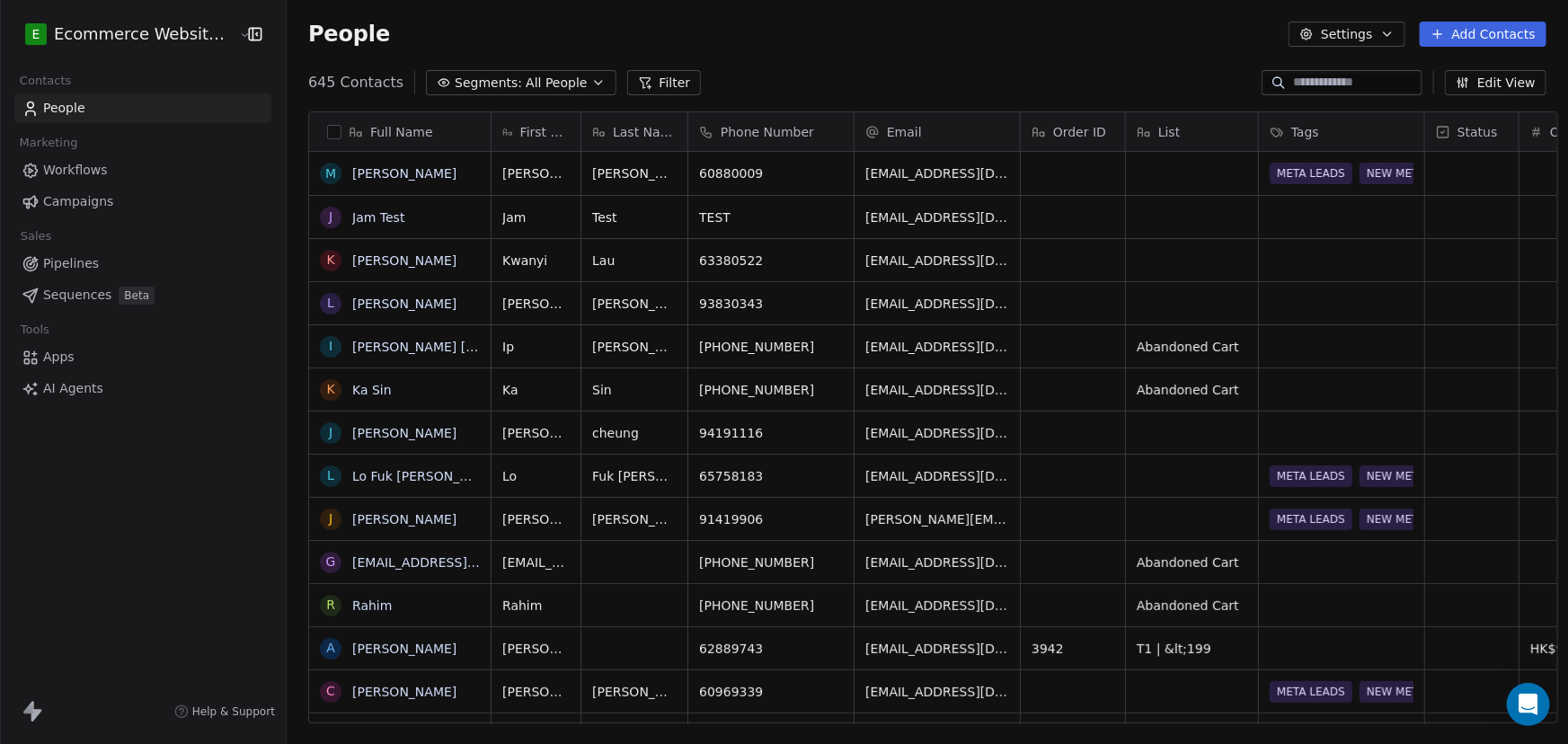
scroll to position [641, 1280]
click at [94, 172] on span "Workflows" at bounding box center [76, 170] width 65 height 19
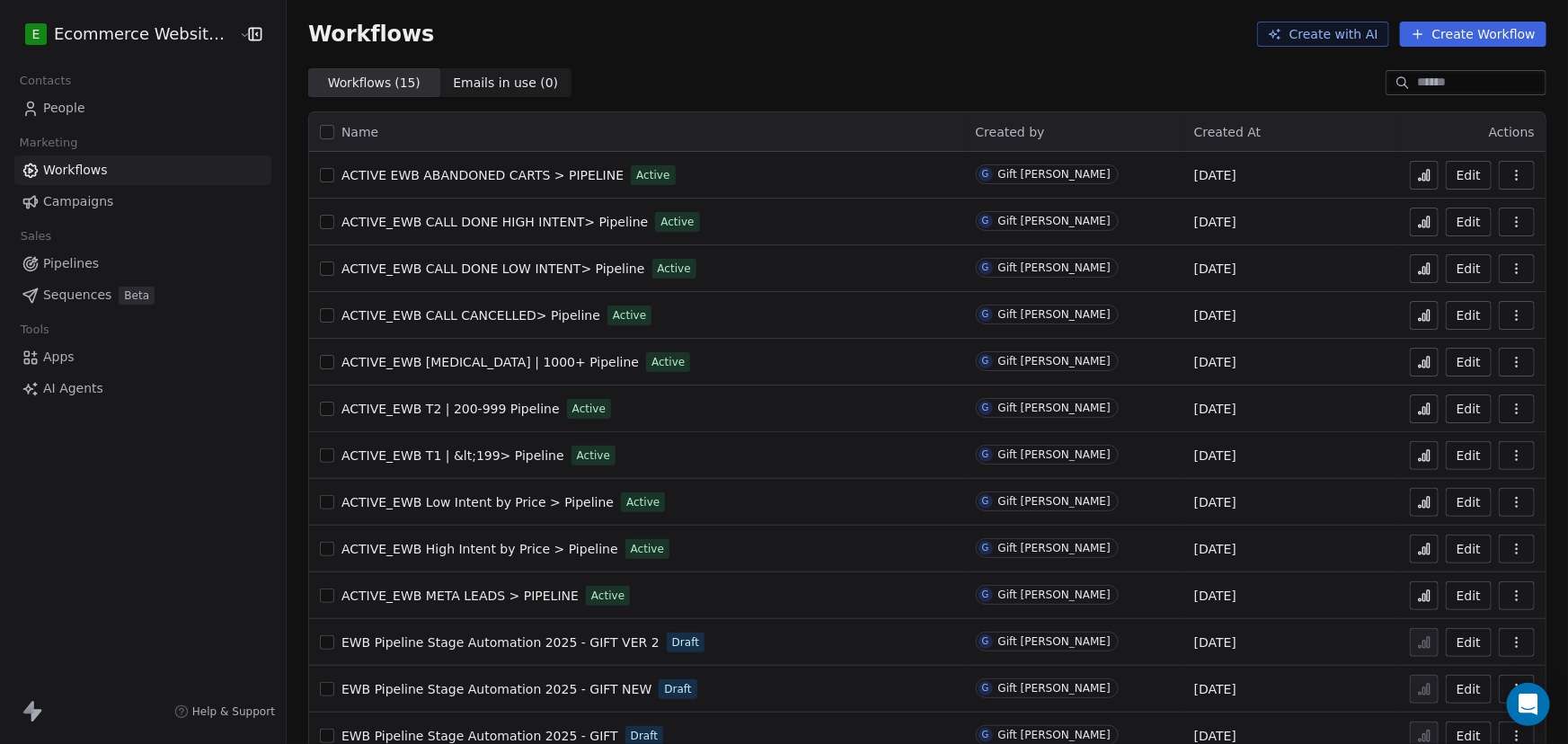
scroll to position [81, 0]
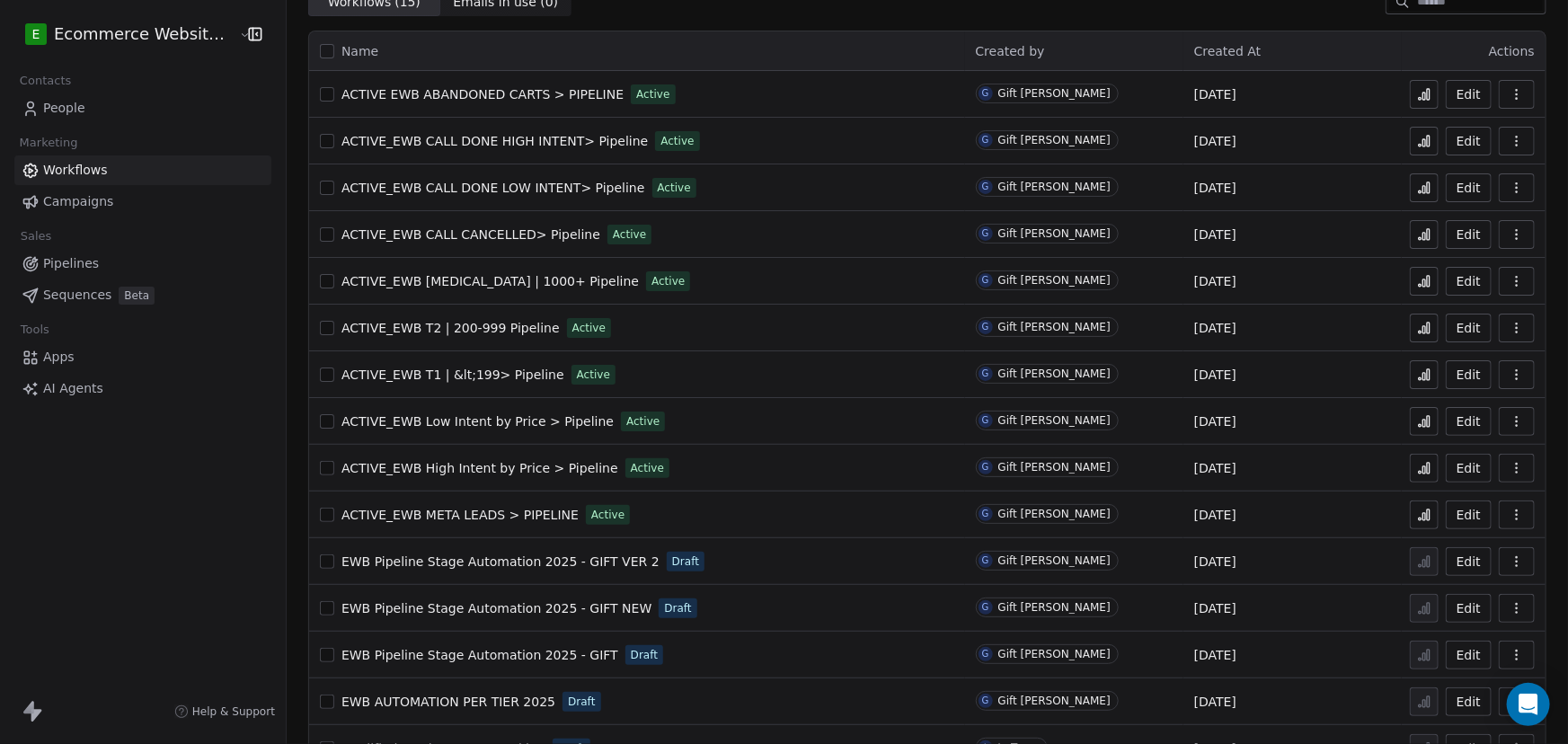
click at [439, 508] on span "ACTIVE_EWB META LEADS > PIPELINE" at bounding box center [460, 515] width 237 height 15
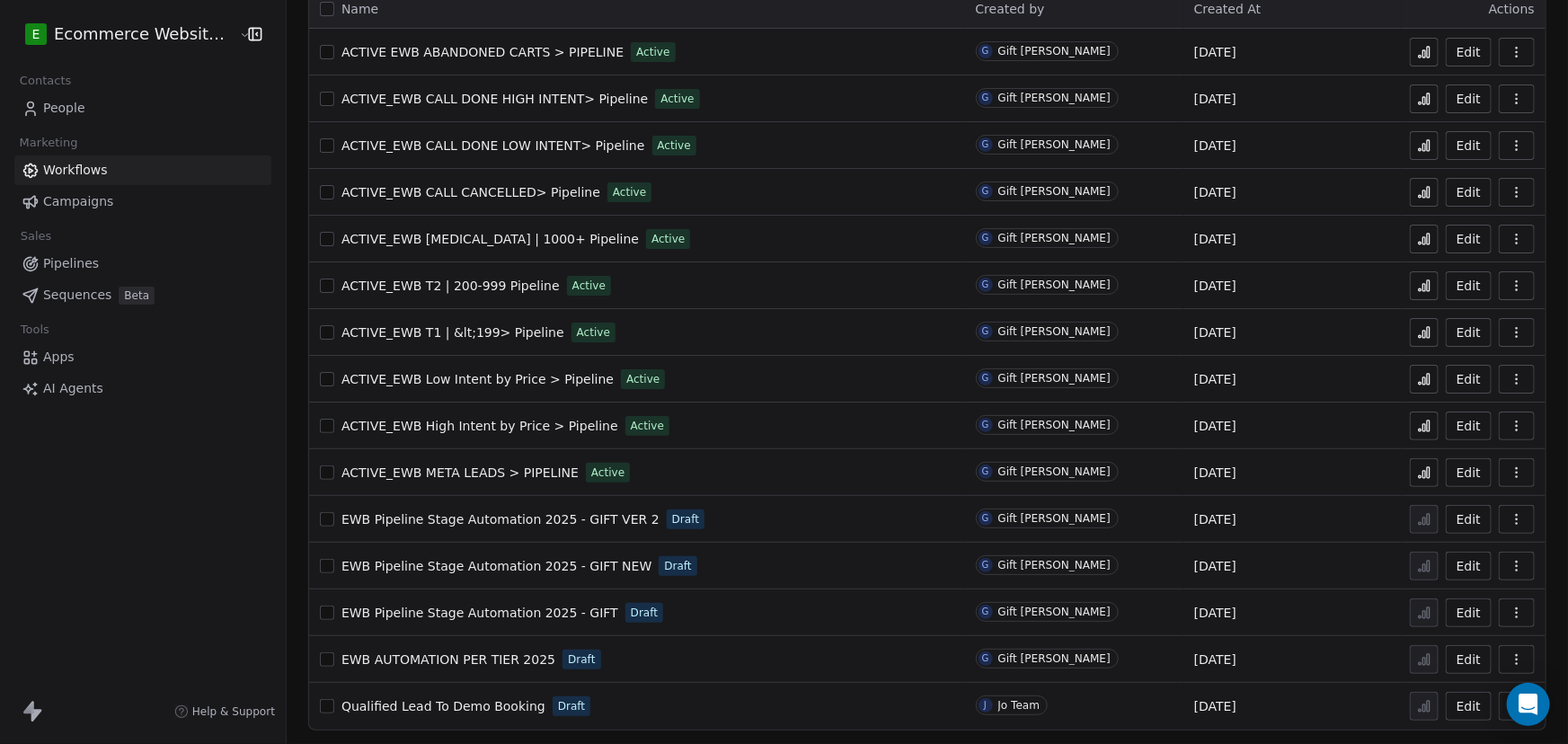
click at [414, 475] on span "ACTIVE_EWB META LEADS > PIPELINE" at bounding box center [460, 473] width 237 height 15
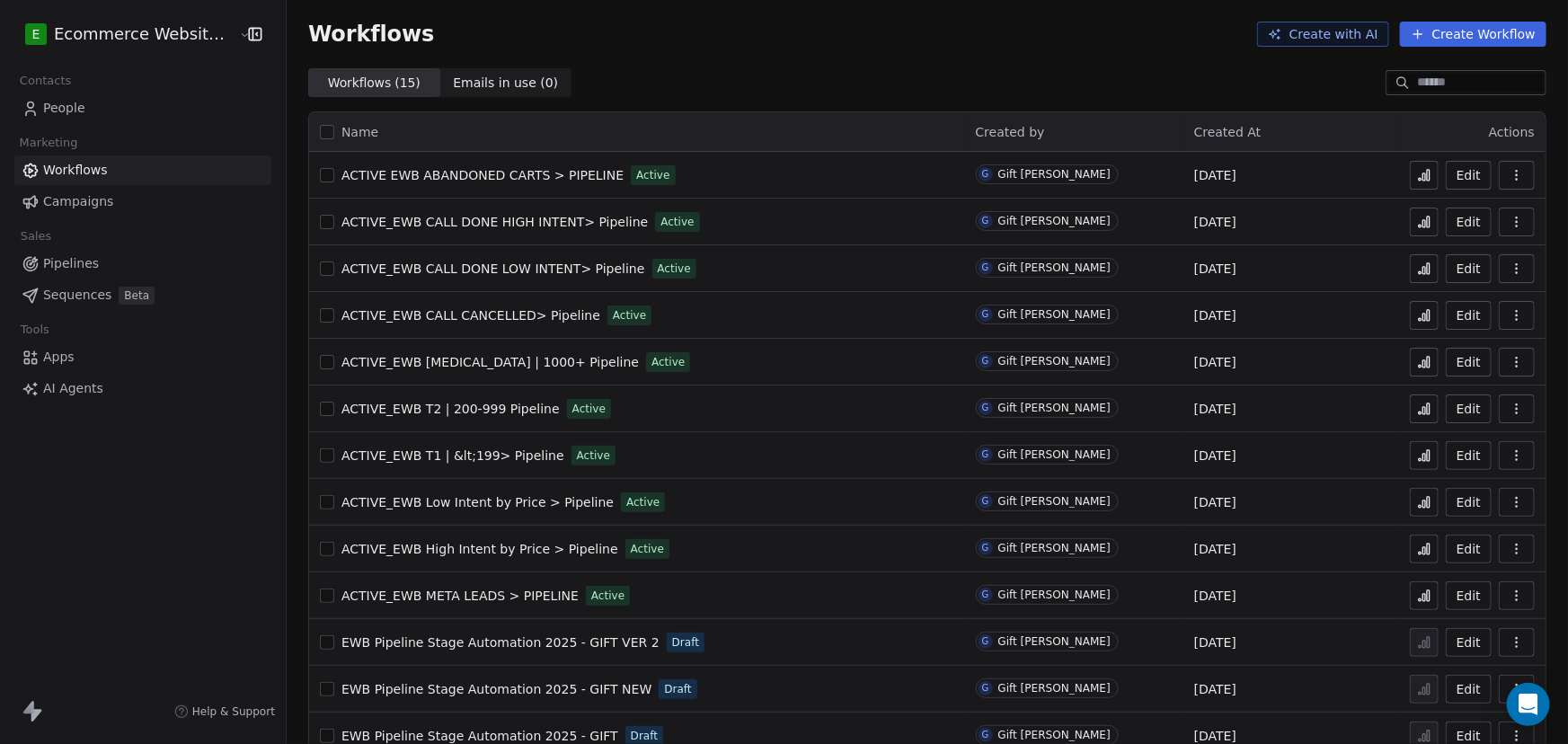
click at [100, 110] on link "People" at bounding box center [143, 108] width 257 height 30
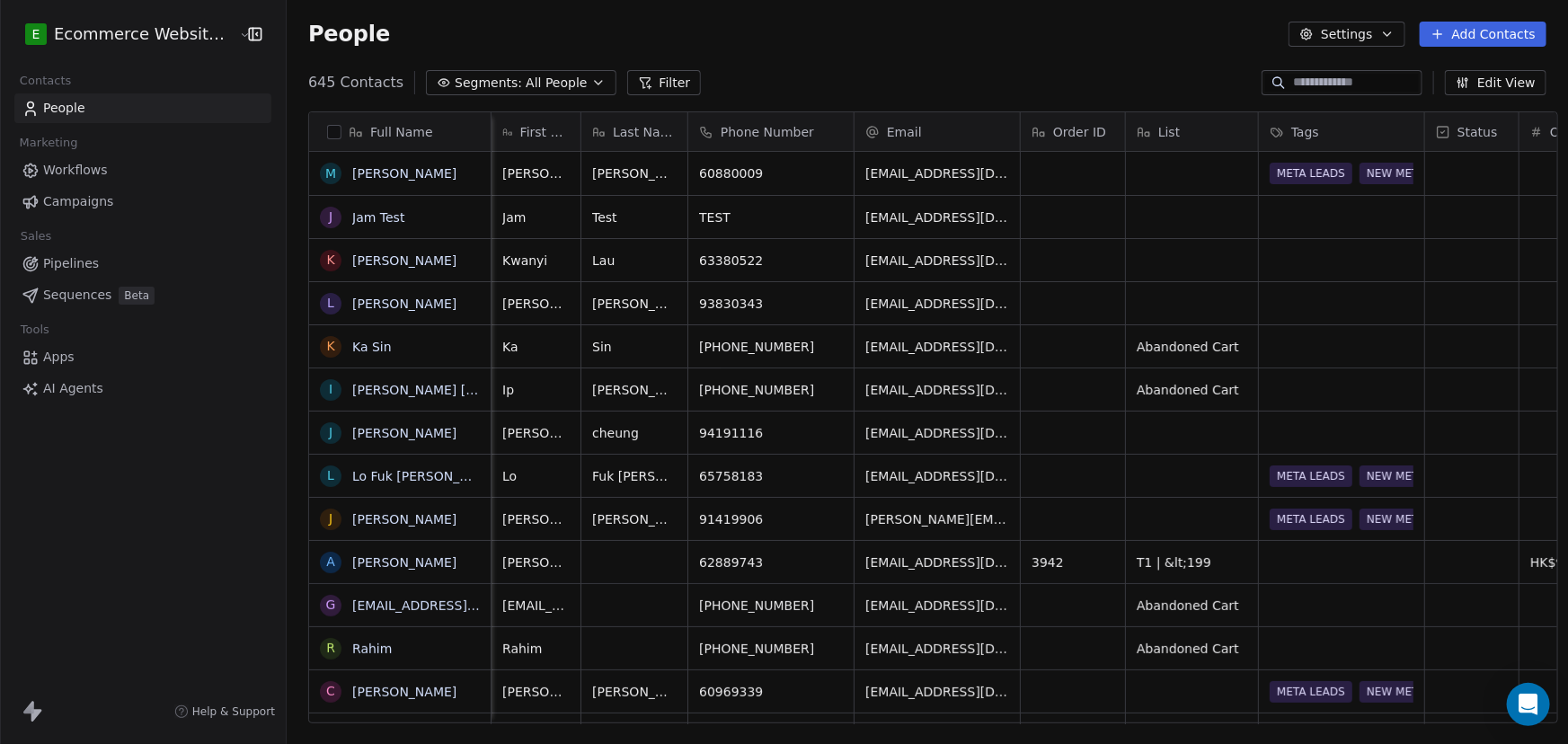
scroll to position [0, 178]
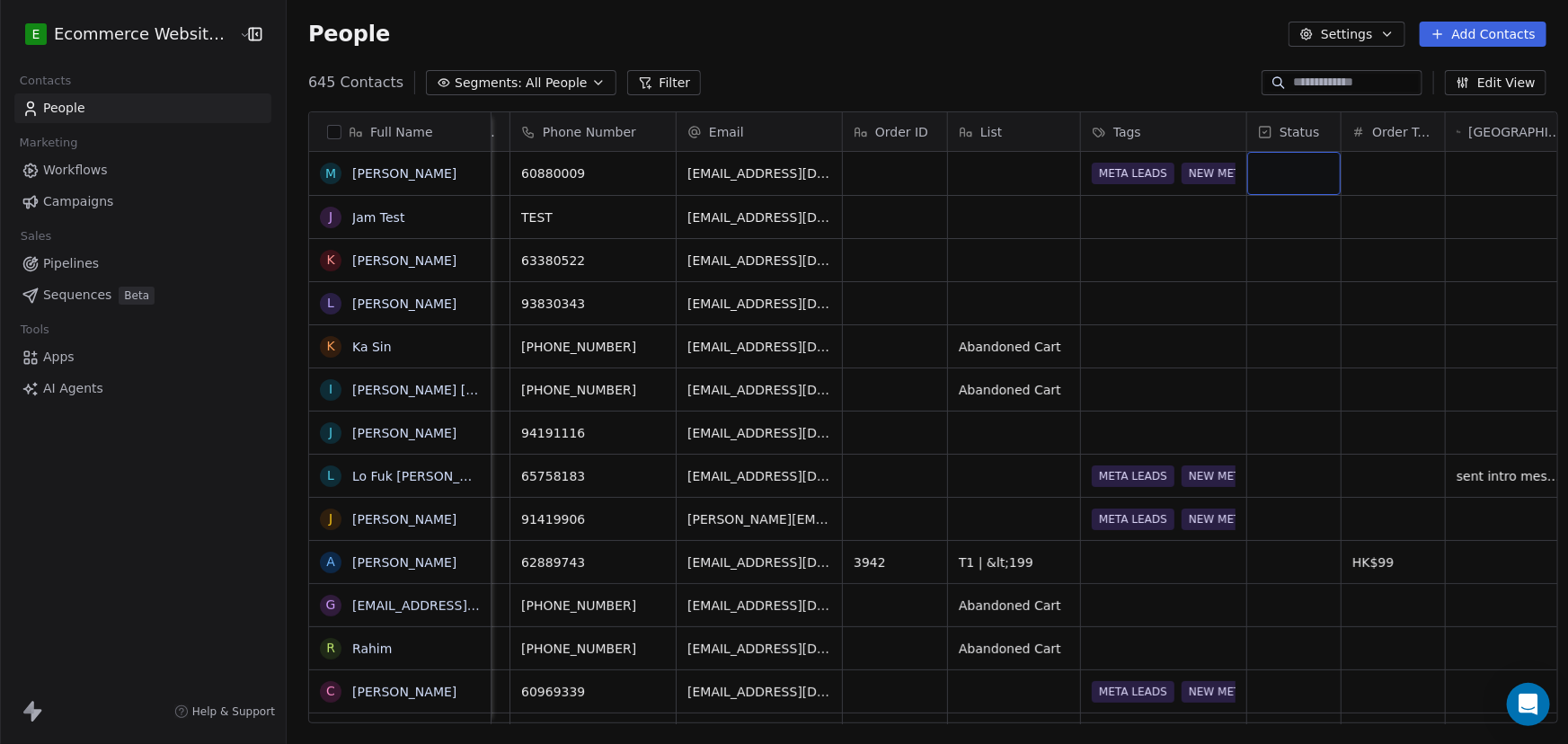
click at [1285, 181] on div "grid" at bounding box center [1293, 173] width 93 height 43
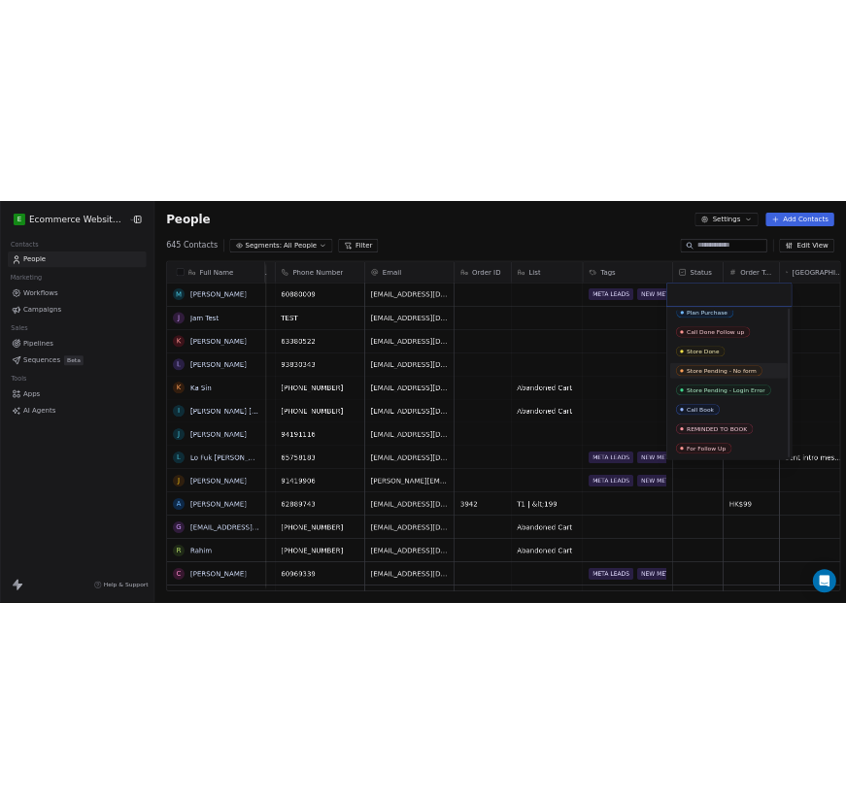
scroll to position [0, 0]
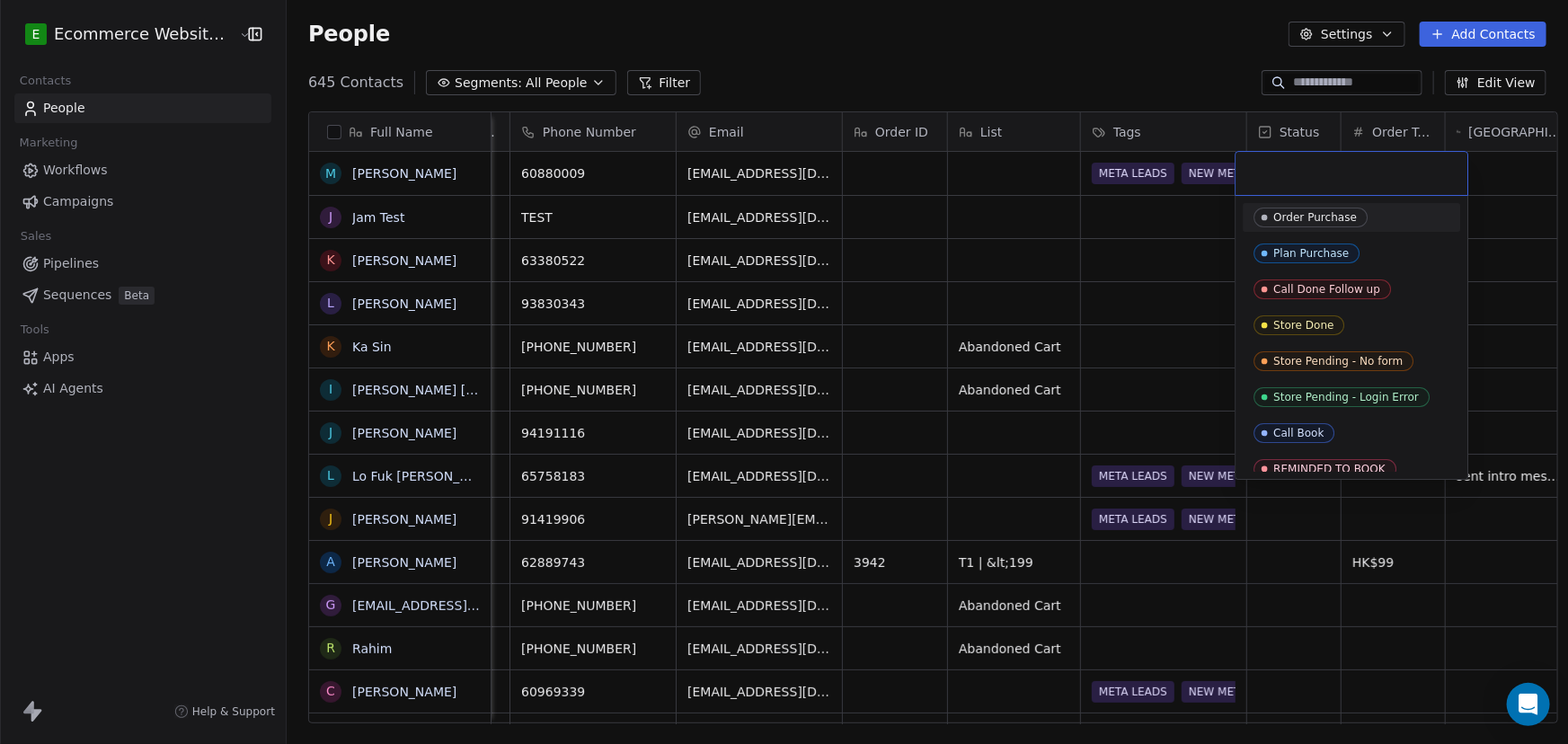
click at [1119, 78] on html "E Ecommerce Website Builder Contacts People Marketing Workflows Campaigns Sales…" at bounding box center [784, 372] width 1568 height 744
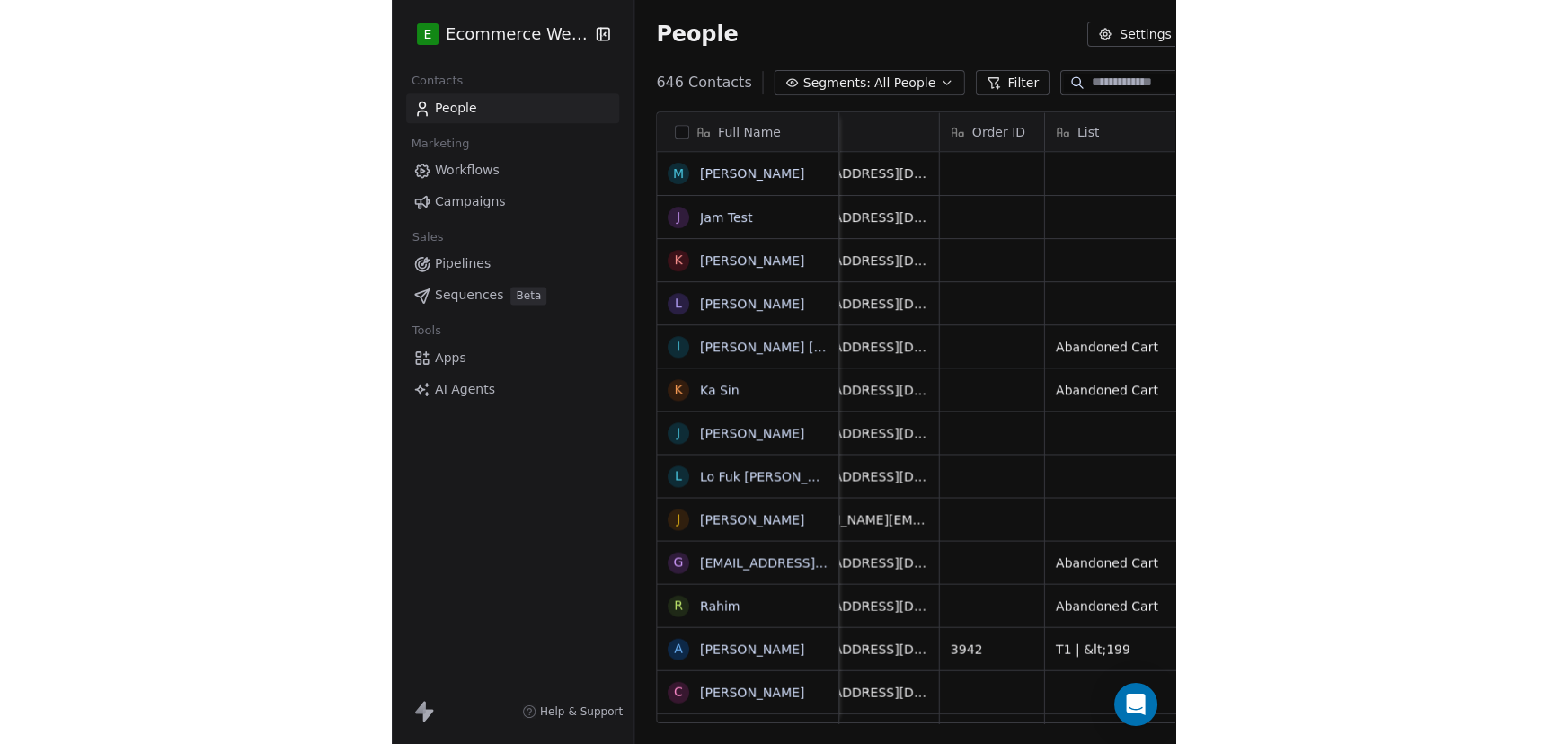
scroll to position [0, 710]
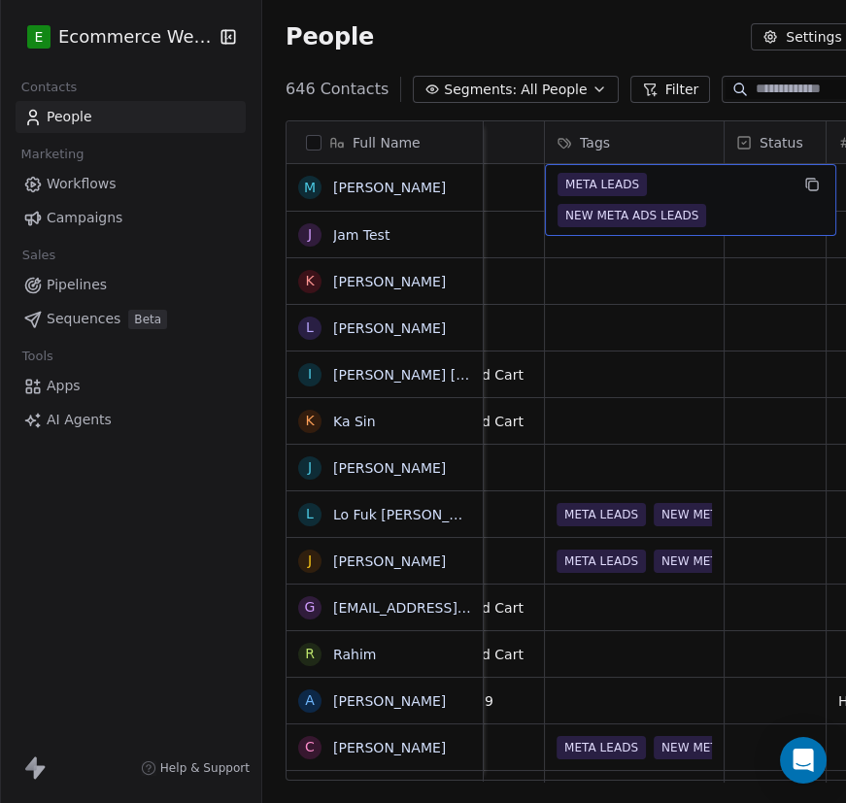
click at [641, 204] on span "NEW META ADS LEADS" at bounding box center [631, 215] width 149 height 23
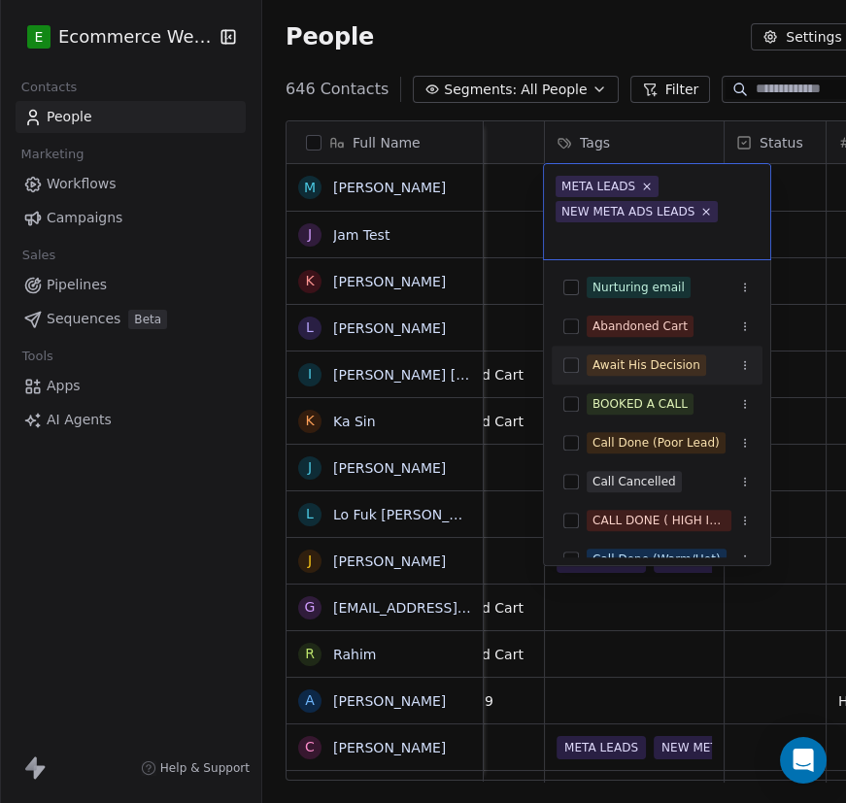
scroll to position [693, 776]
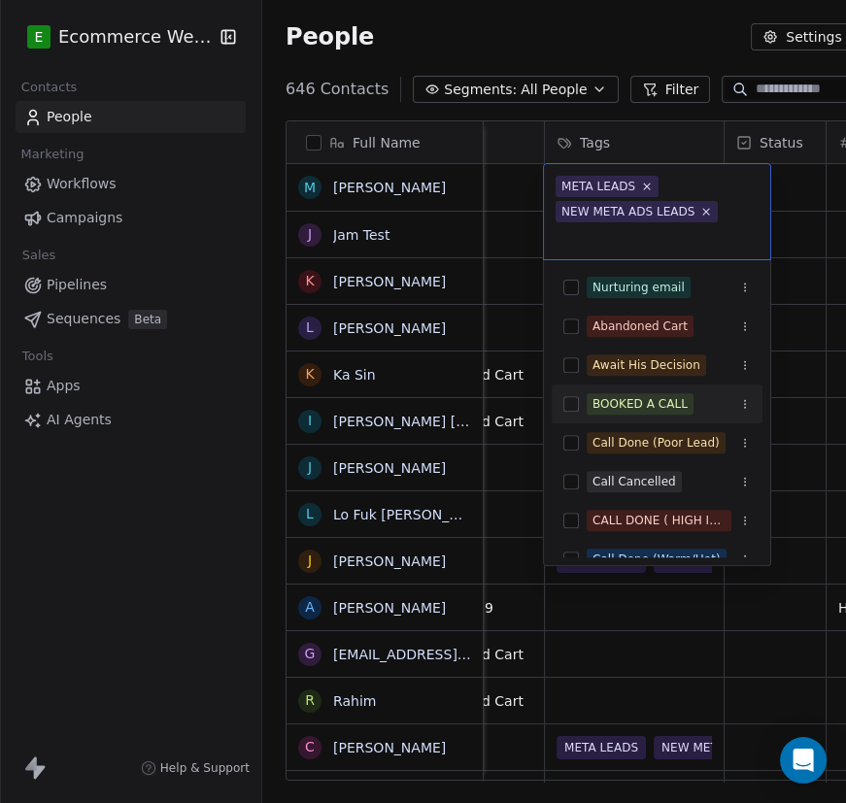
click at [154, 514] on html "E Ecommerce Website Builder Contacts People Marketing Workflows Campaigns Sales…" at bounding box center [423, 401] width 846 height 803
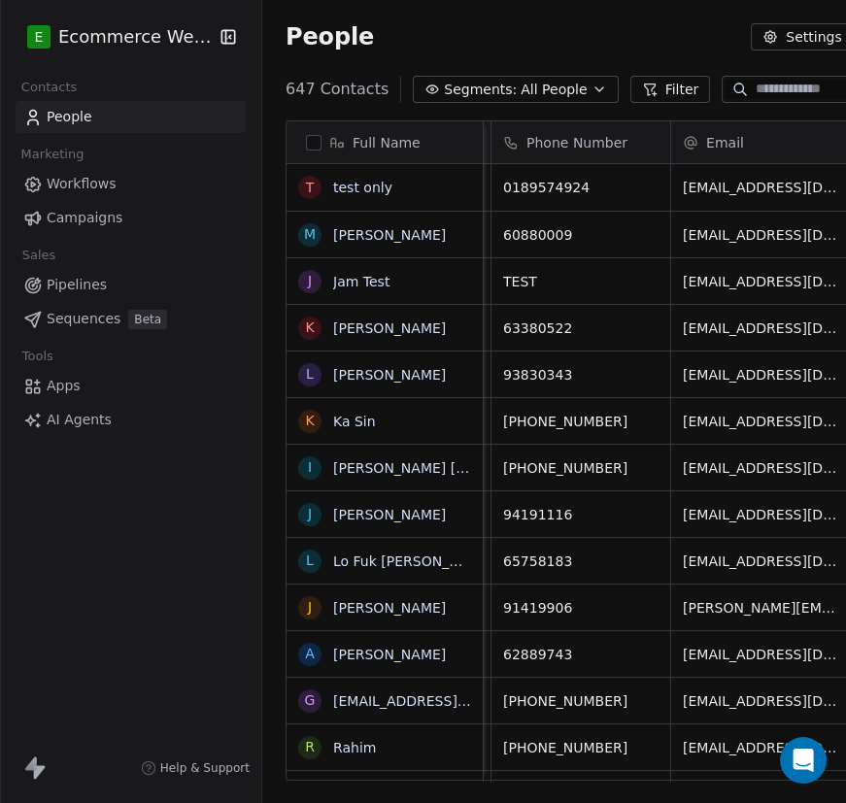
scroll to position [0, 204]
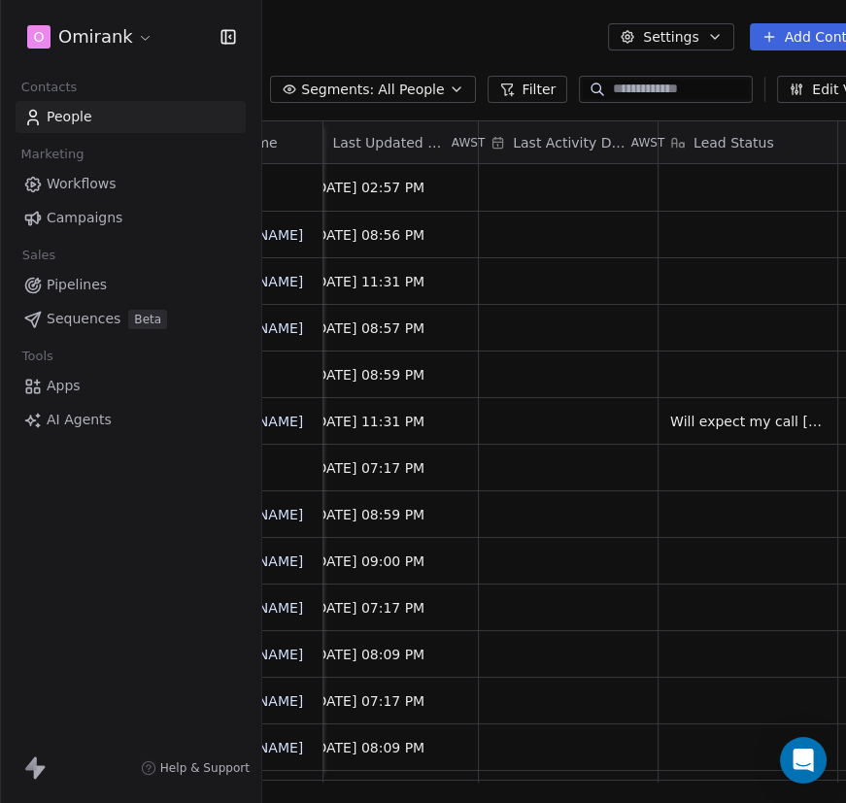
scroll to position [0, 205]
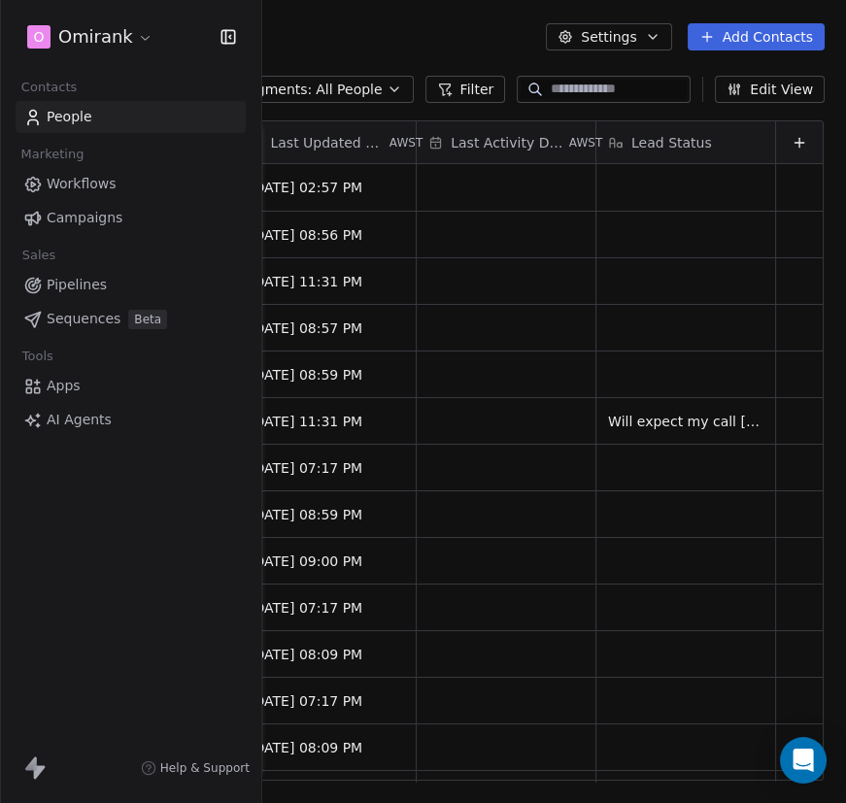
click at [126, 20] on html "O Omirank Contacts People Marketing Workflows Campaigns Sales Pipelines Sequenc…" at bounding box center [423, 401] width 846 height 803
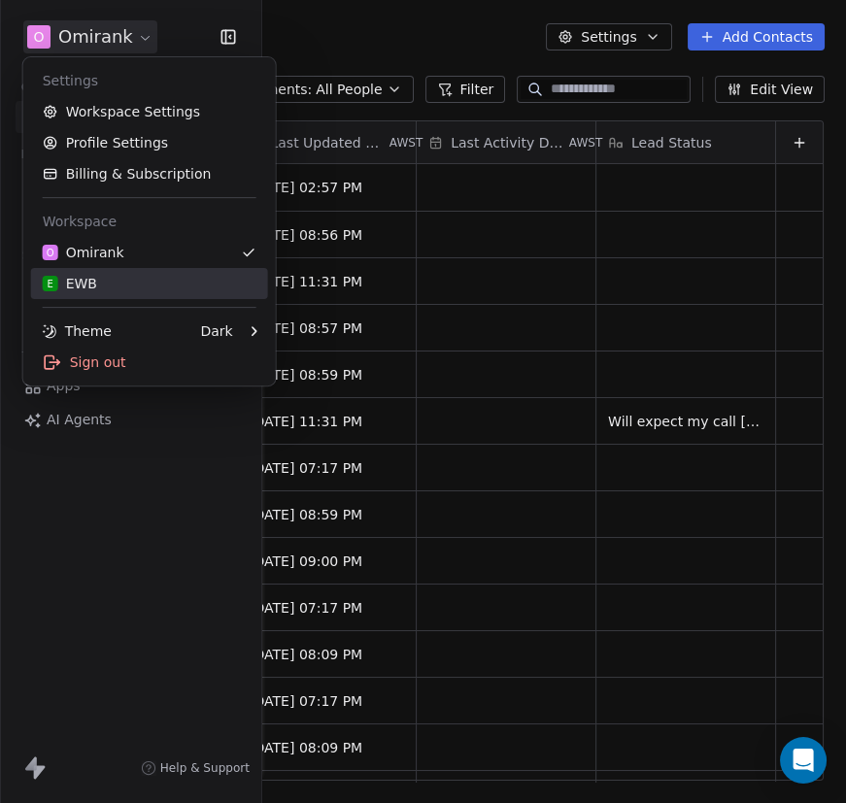
click at [102, 277] on div "E EWB" at bounding box center [150, 283] width 214 height 19
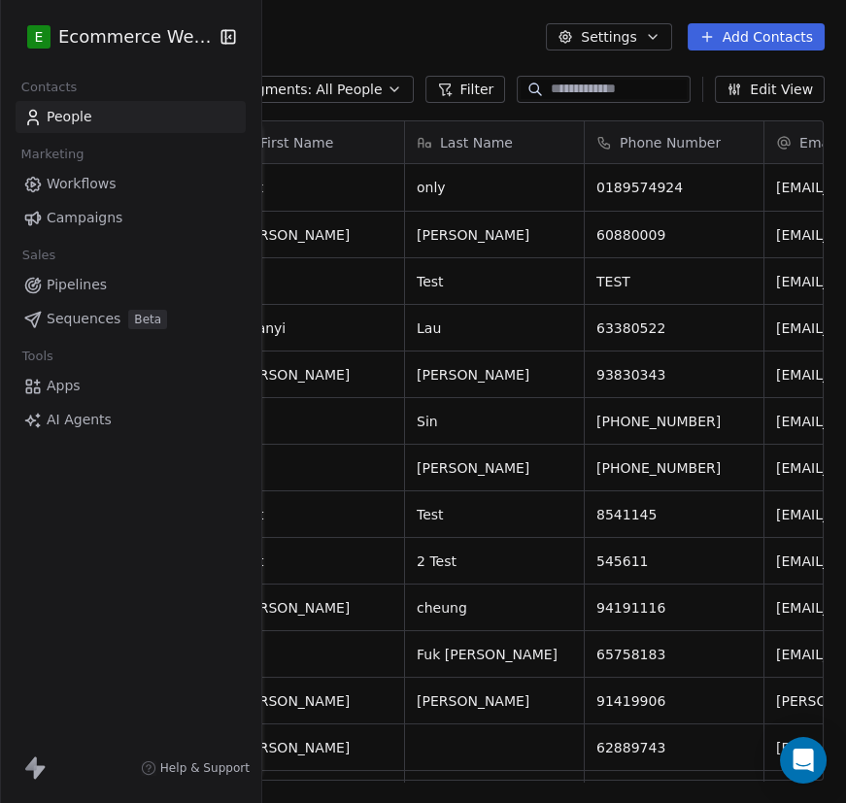
scroll to position [0, 36]
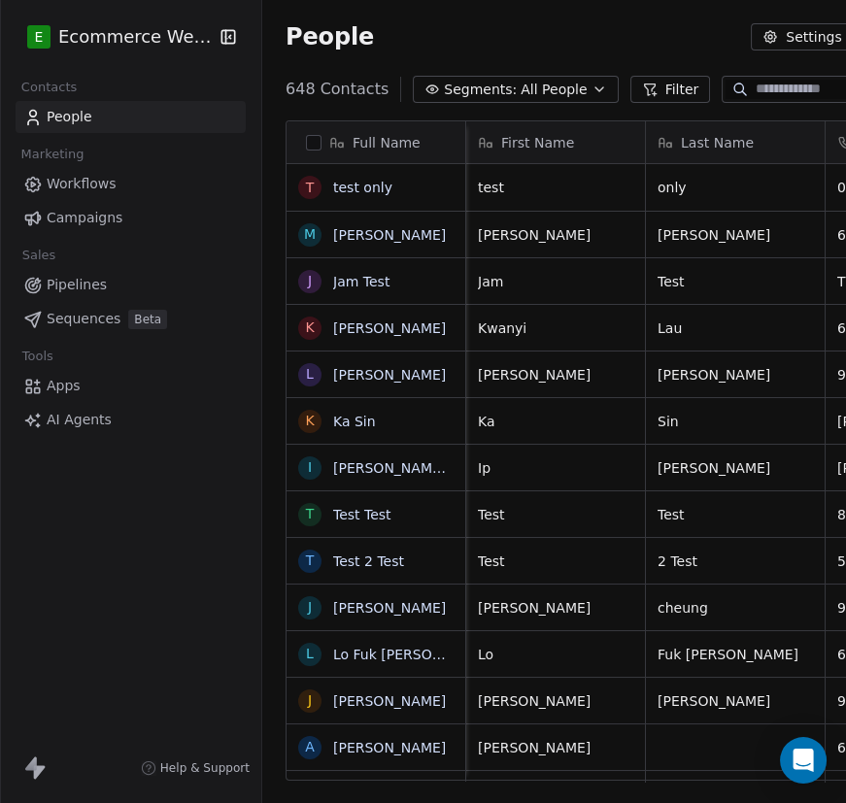
scroll to position [0, 16]
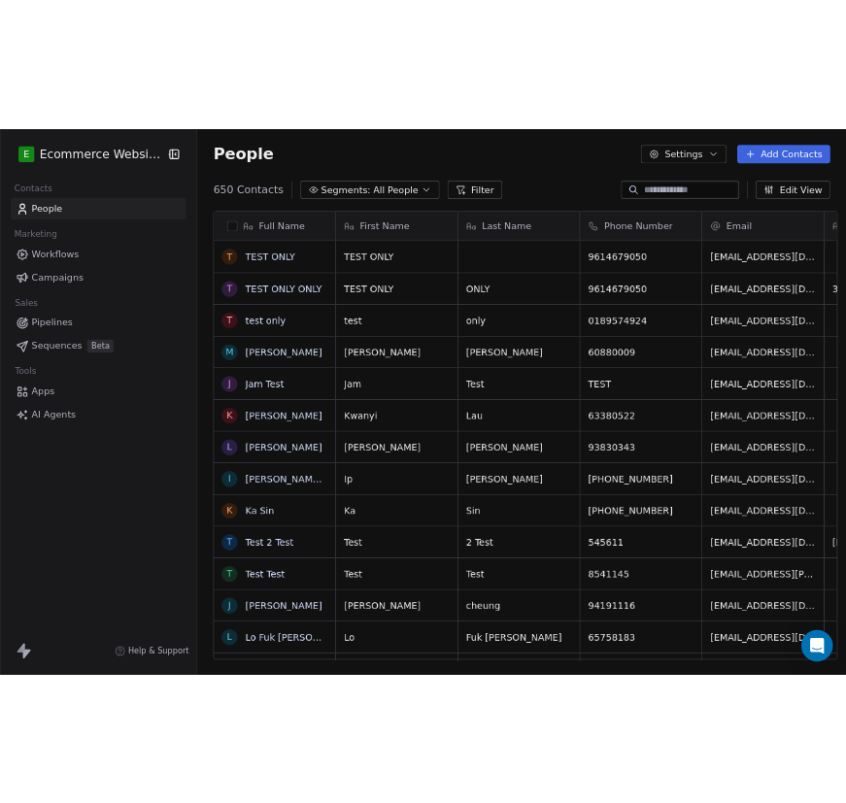
scroll to position [693, 952]
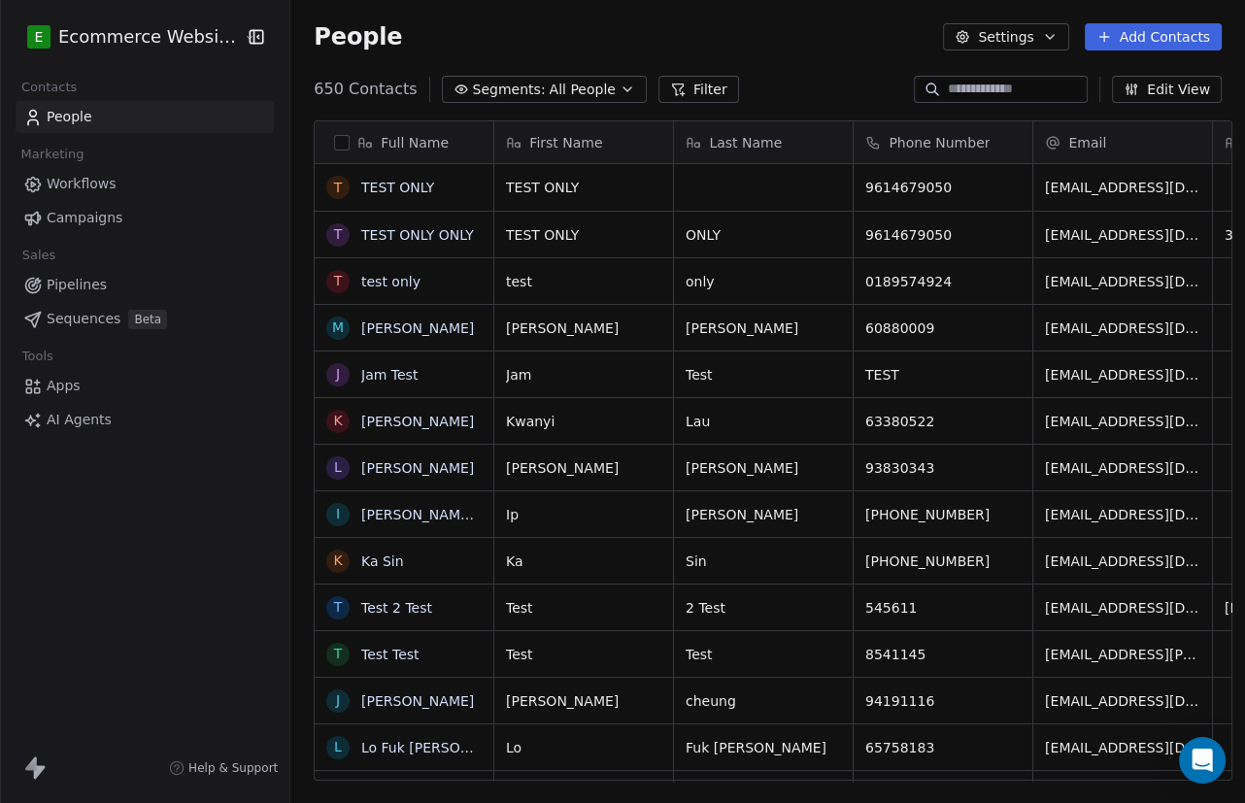
click at [1053, 43] on icon "button" at bounding box center [1050, 37] width 16 height 16
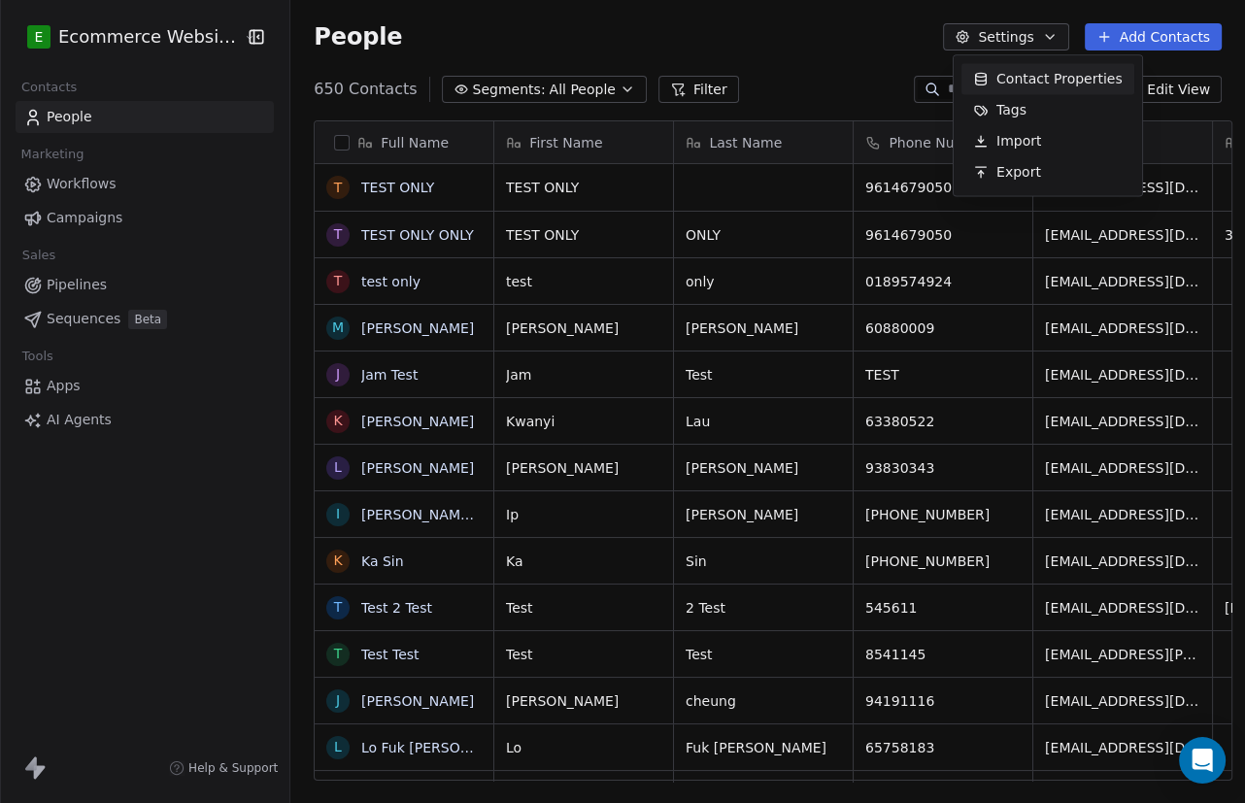
click at [1053, 42] on html "E Ecommerce Website Builder Contacts People Marketing Workflows Campaigns Sales…" at bounding box center [622, 401] width 1245 height 803
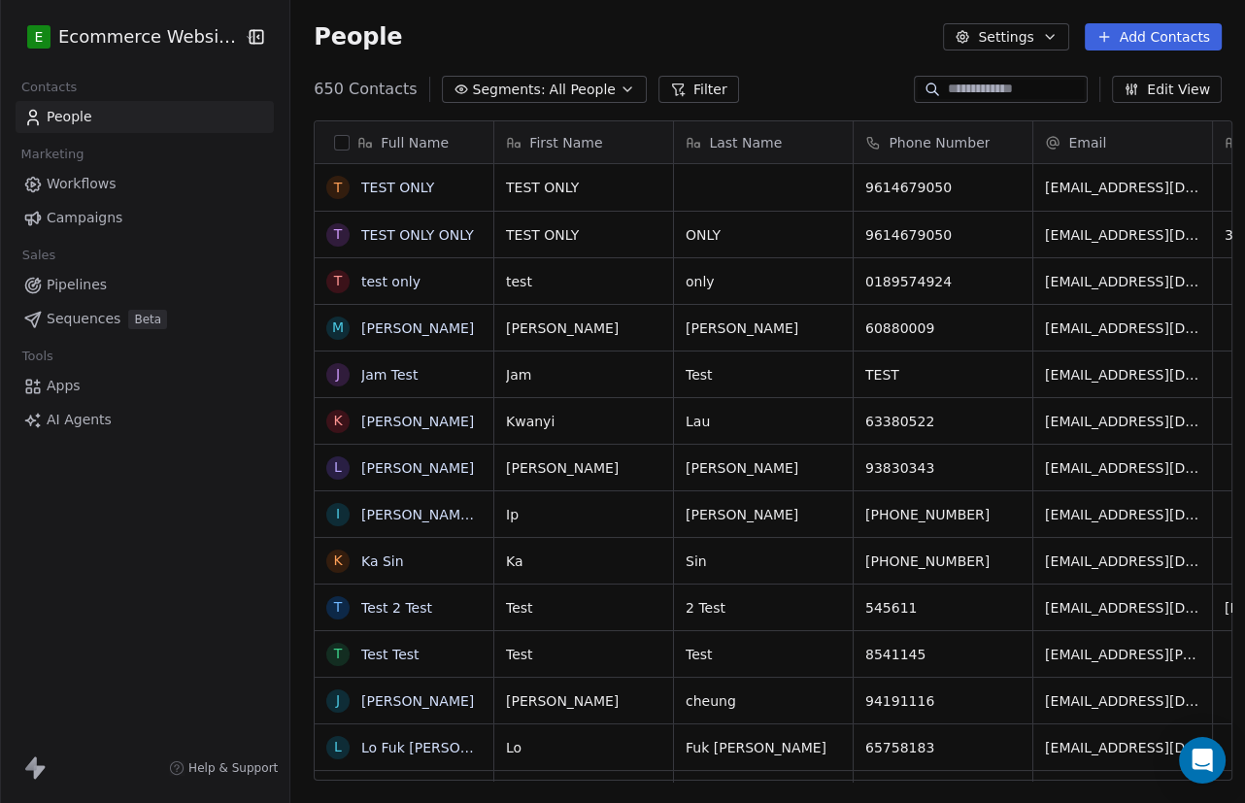
click at [1053, 42] on icon "button" at bounding box center [1050, 37] width 16 height 16
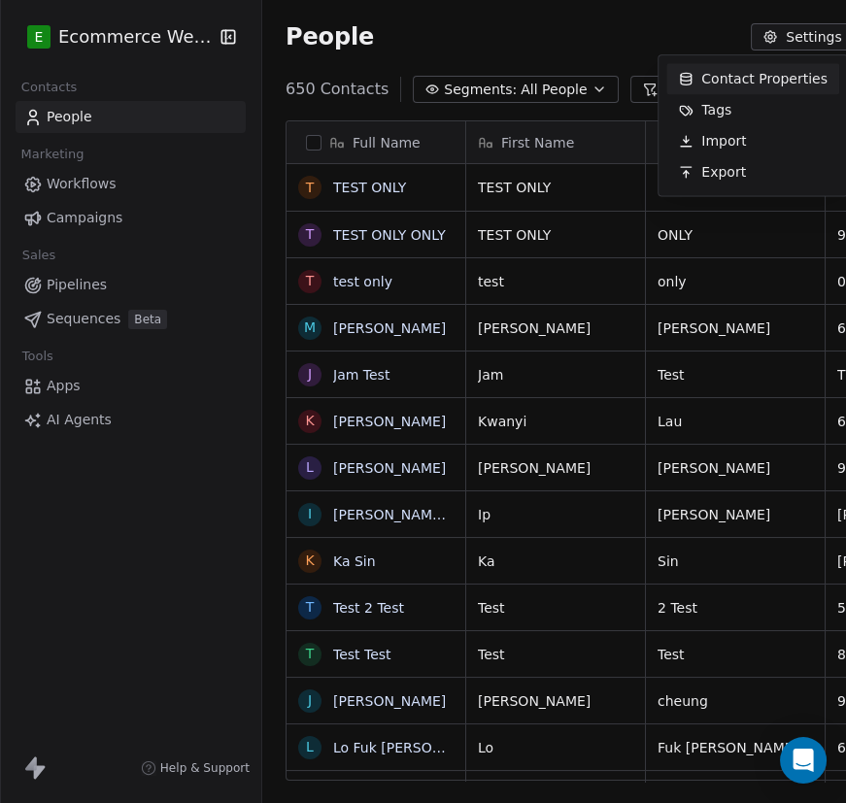
scroll to position [14, 14]
